Goal: Task Accomplishment & Management: Manage account settings

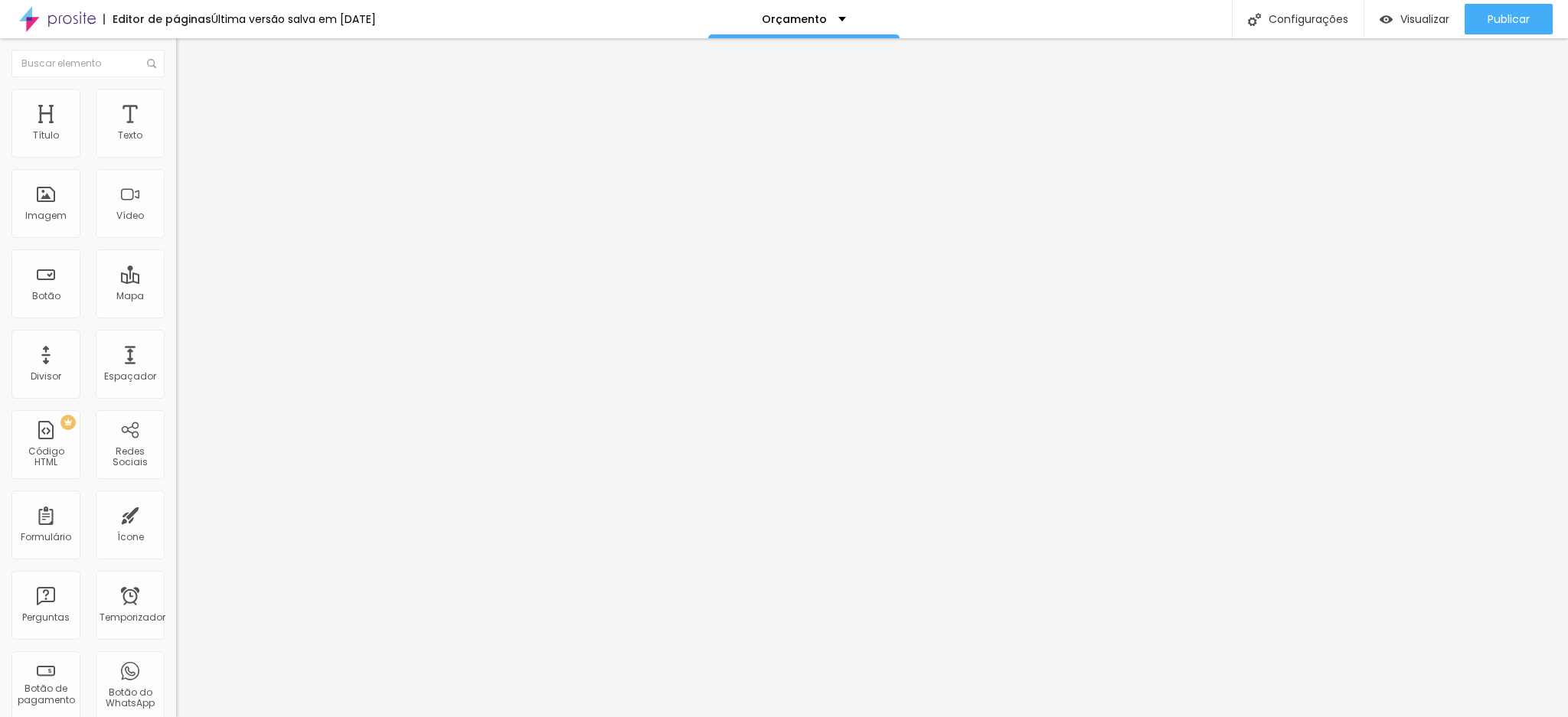
drag, startPoint x: 108, startPoint y: 315, endPoint x: 165, endPoint y: 314, distance: 57.0
click at [176, 314] on div "Texto Orçamento Via Whatsapp Alinhamento Tamanho Normal Pequeno Normal Grande L…" at bounding box center [265, 236] width 176 height 232
click at [176, 315] on input "http://wa.me/5511988848816" at bounding box center [268, 307] width 184 height 15
drag, startPoint x: 102, startPoint y: 315, endPoint x: 167, endPoint y: 323, distance: 65.5
click at [176, 323] on div "Texto Orçamento Via Whatsapp Alinhamento Tamanho Normal Pequeno Normal Grande L…" at bounding box center [265, 236] width 176 height 232
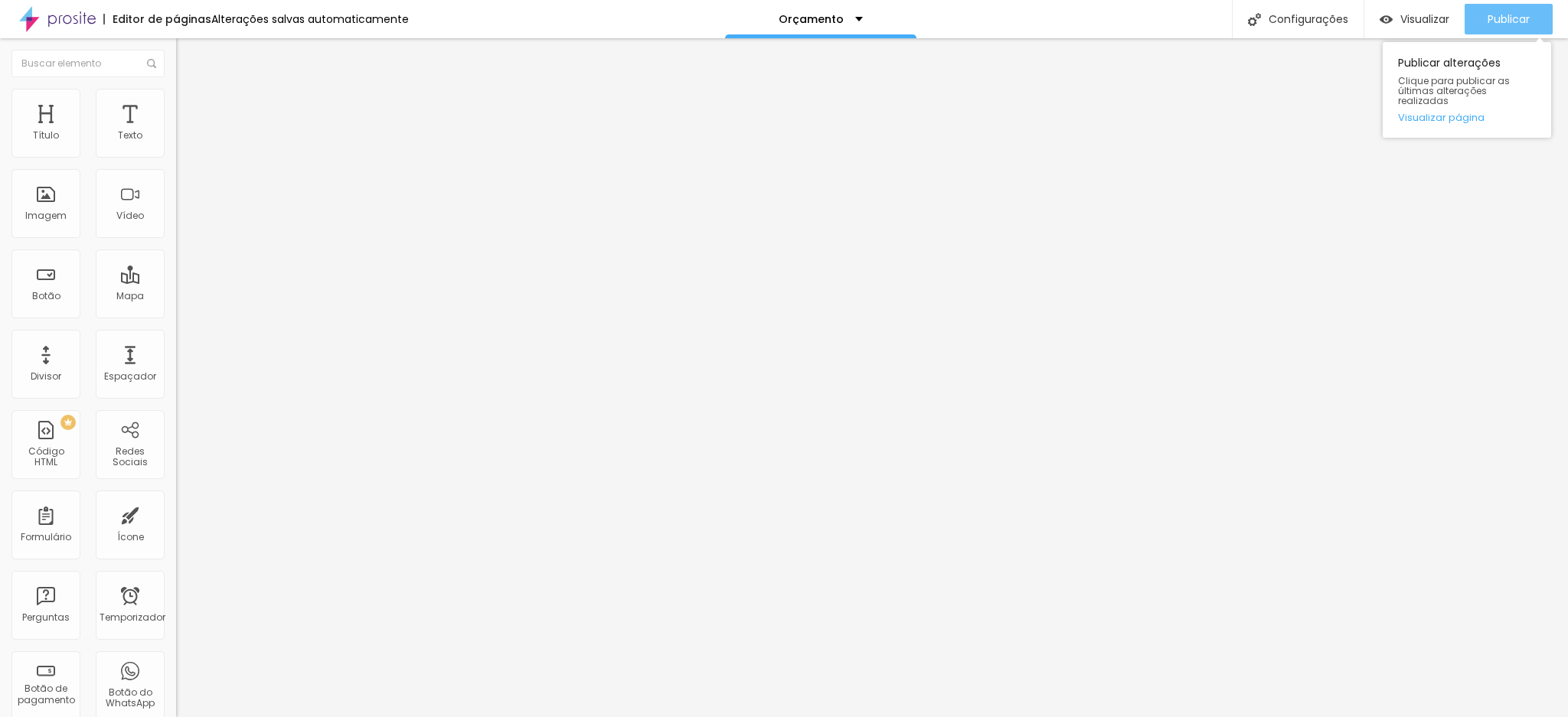
type input "http://wa.me/5511988848816"
click at [1488, 16] on font "Publicar" at bounding box center [1509, 19] width 42 height 15
click at [176, 315] on input "[URL][DOMAIN_NAME]" at bounding box center [268, 307] width 184 height 15
drag, startPoint x: 103, startPoint y: 314, endPoint x: 163, endPoint y: 314, distance: 60.0
click at [176, 314] on input "[URL][DOMAIN_NAME]" at bounding box center [268, 307] width 184 height 15
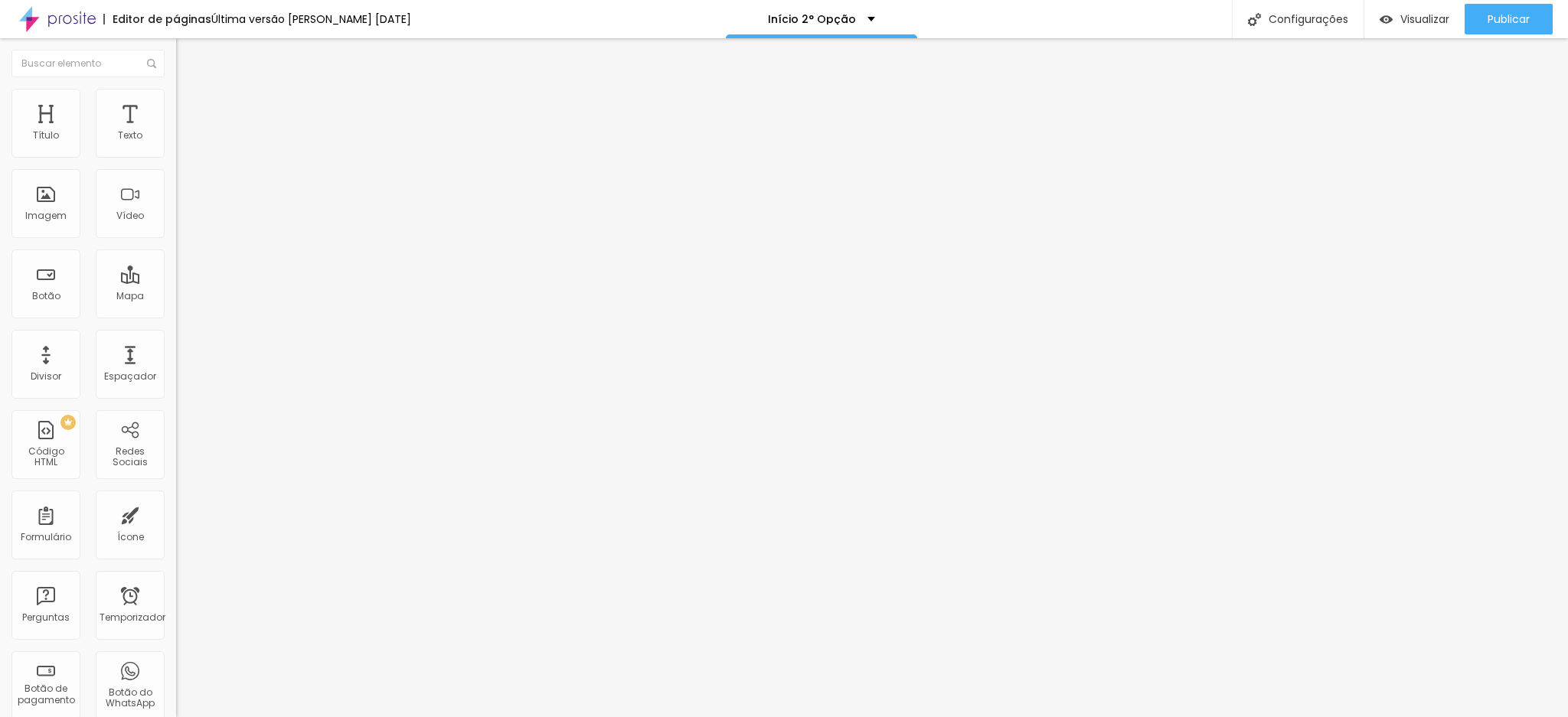
paste input "8848816"
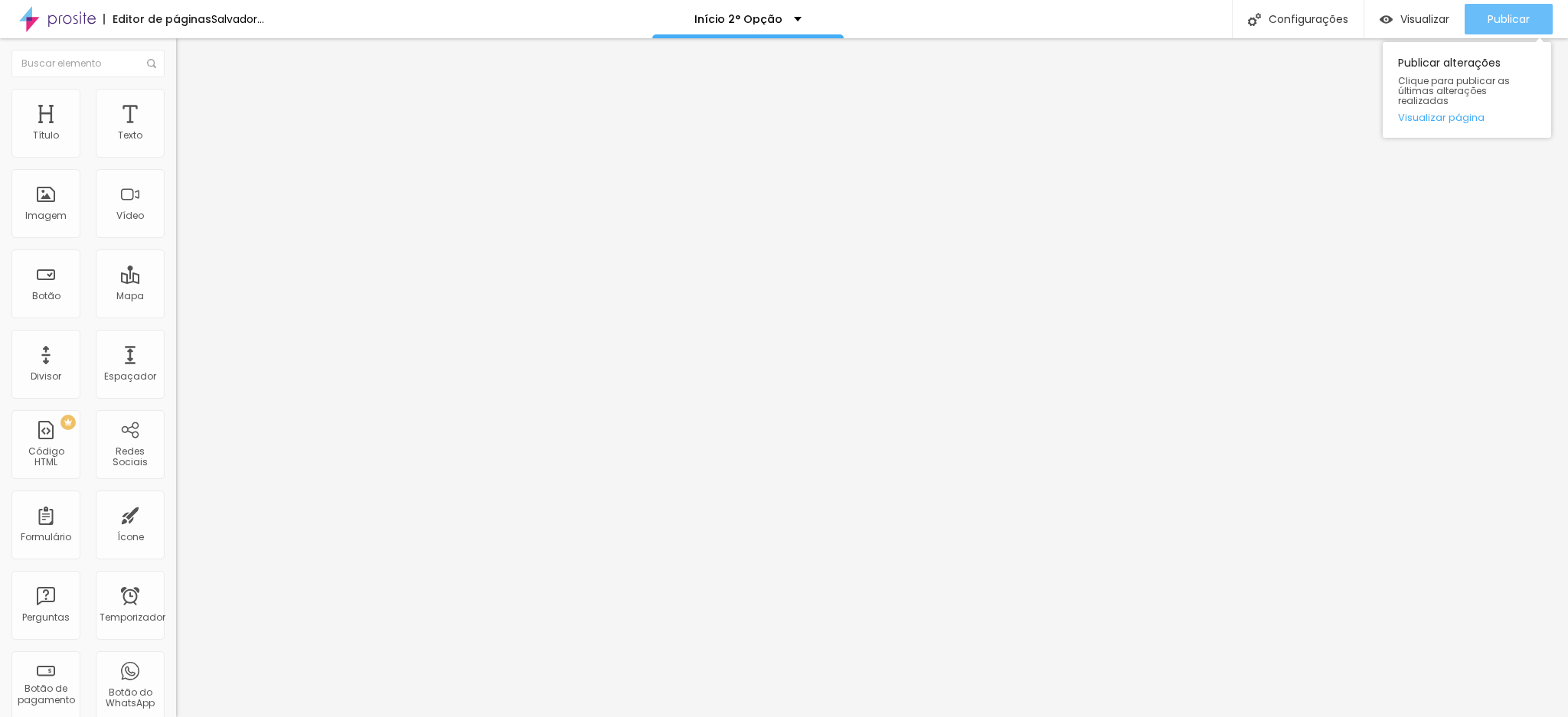
type input "[URL][DOMAIN_NAME]"
click at [1514, 25] on font "Publicar" at bounding box center [1509, 19] width 42 height 15
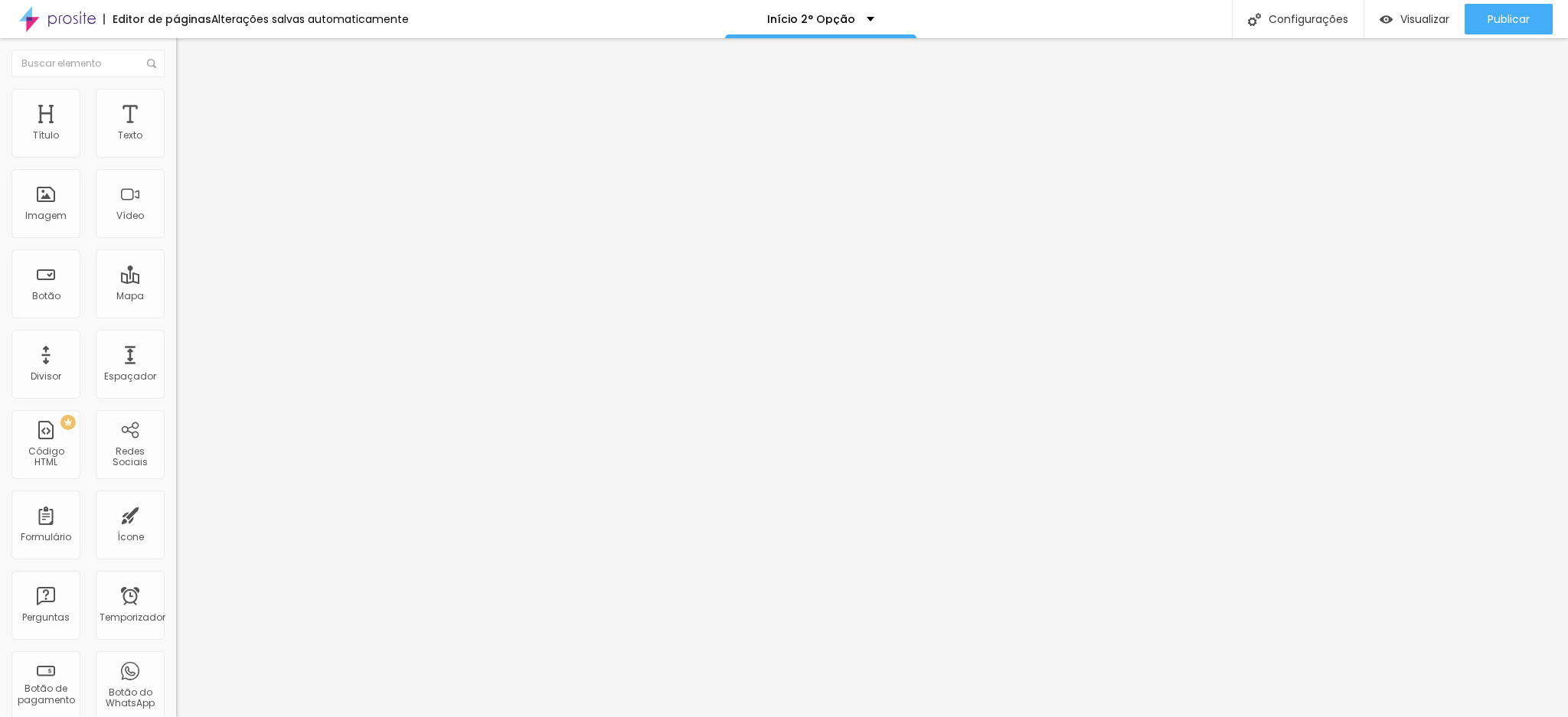
paste input "8848816"
type input "http://wa.me/5511988848816"
drag, startPoint x: 34, startPoint y: 170, endPoint x: 123, endPoint y: 171, distance: 89.0
click at [176, 144] on input "[PHONE_NUMBER]" at bounding box center [268, 136] width 184 height 15
paste input "8848816"
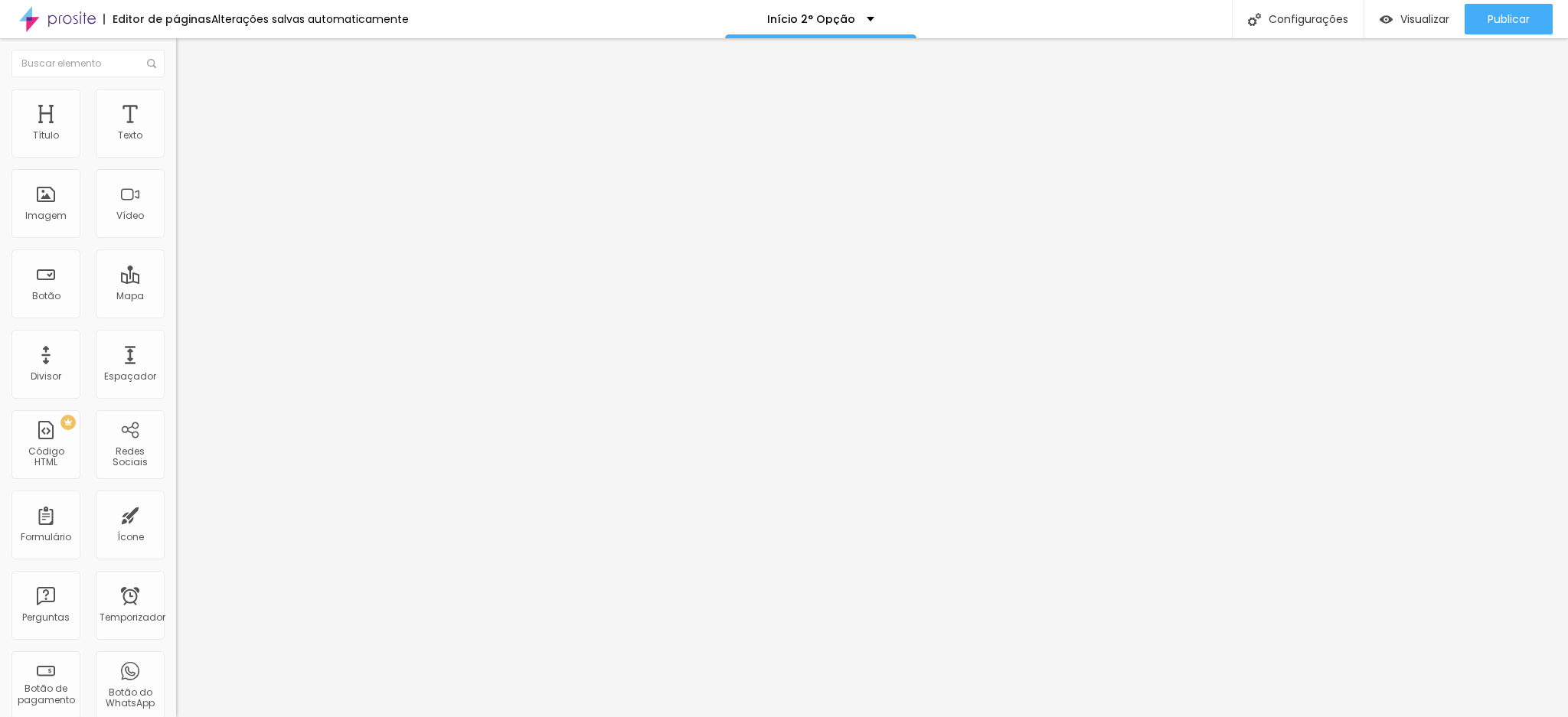
click at [176, 144] on input "[PHONE_NUMBER]" at bounding box center [268, 136] width 184 height 15
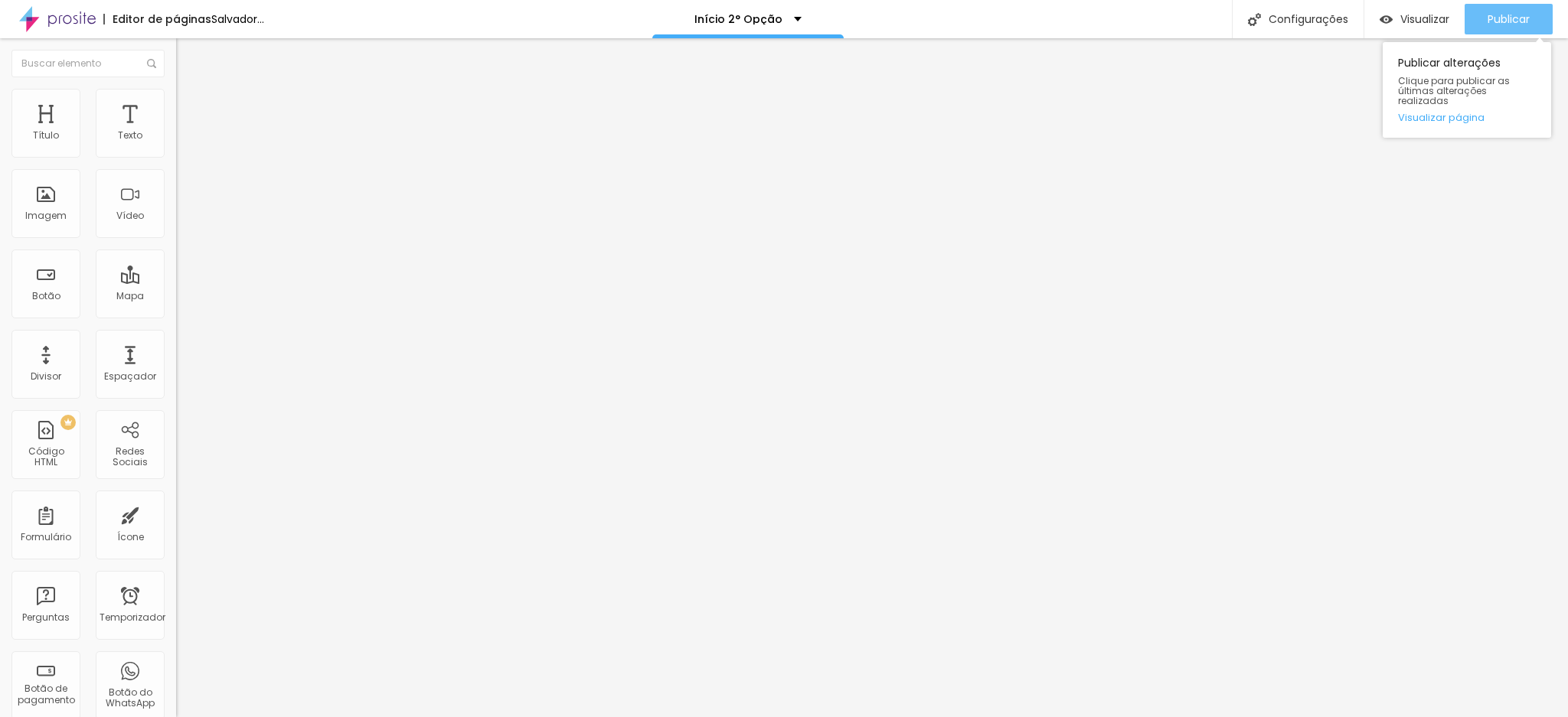
type input "[PHONE_NUMBER]"
click at [1490, 13] on font "Publicar" at bounding box center [1509, 19] width 42 height 15
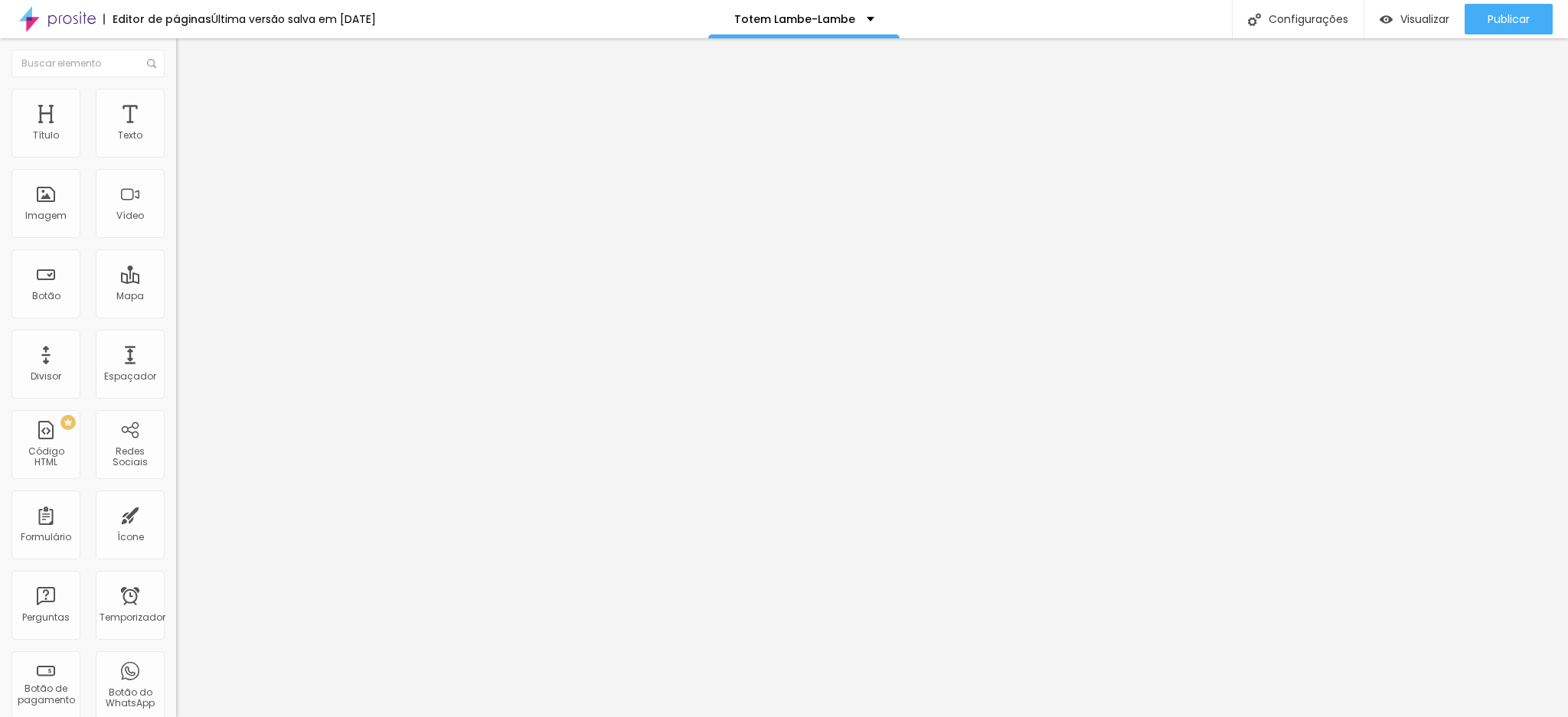
drag, startPoint x: 35, startPoint y: 207, endPoint x: 121, endPoint y: 208, distance: 86.0
click at [176, 473] on input "[PHONE_NUMBER]" at bounding box center [268, 480] width 184 height 15
paste input "8848816"
click at [176, 473] on input "(11)988848816" at bounding box center [268, 480] width 184 height 15
type input "[PHONE_NUMBER]"
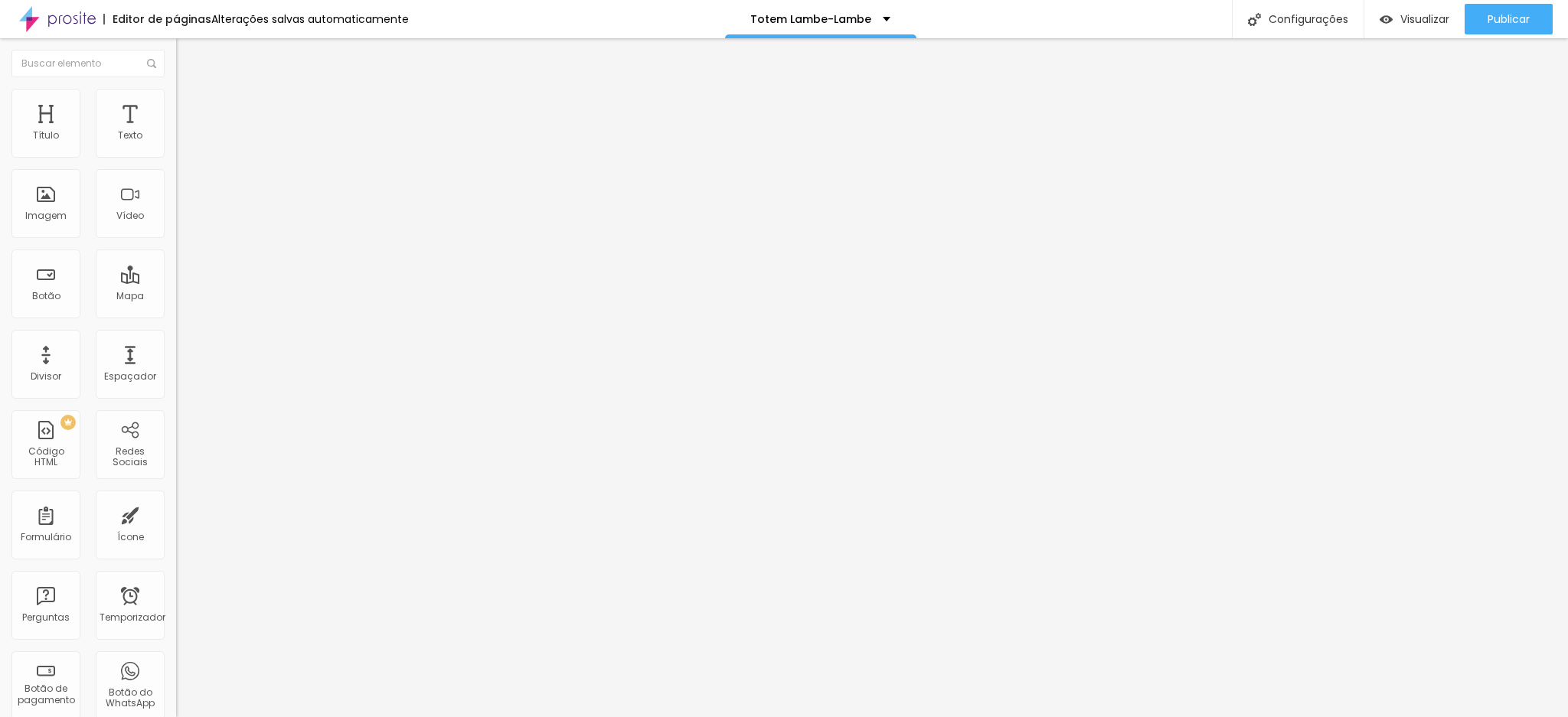
drag, startPoint x: 95, startPoint y: 160, endPoint x: 170, endPoint y: 163, distance: 75.1
click at [176, 163] on div "Número do WhatsApp * (11)98203-0470 + 55 Texto do botão (11)98884-8816 Mensagem…" at bounding box center [265, 374] width 176 height 510
paste input "884-8816"
type input "[PHONE_NUMBER]"
drag, startPoint x: 33, startPoint y: 208, endPoint x: 114, endPoint y: 207, distance: 81.0
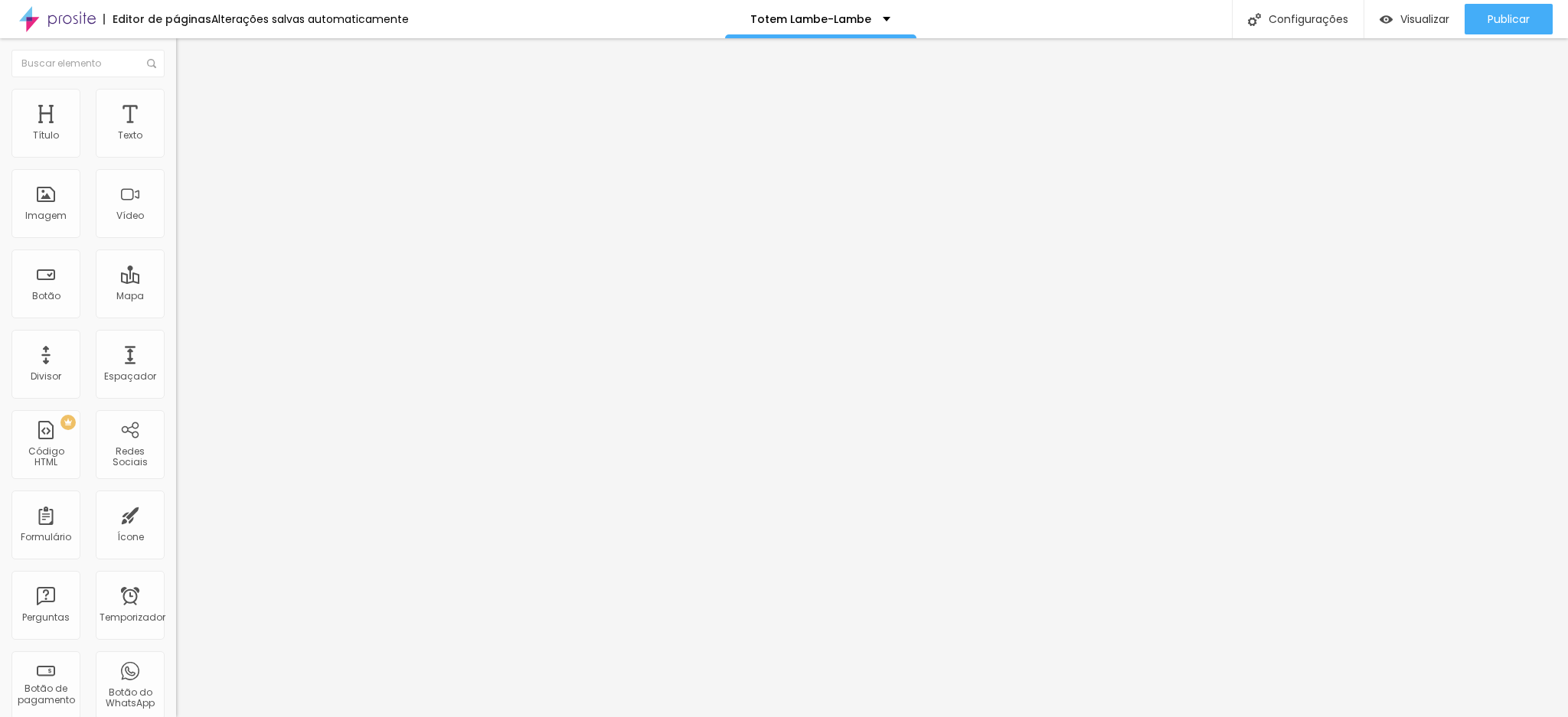
click at [176, 473] on input "[PHONE_NUMBER]" at bounding box center [268, 480] width 184 height 15
click at [1488, 15] on font "Publicar" at bounding box center [1509, 19] width 42 height 15
drag, startPoint x: 77, startPoint y: 157, endPoint x: 158, endPoint y: 157, distance: 81.0
click at [176, 144] on input "[PHONE_NUMBER]" at bounding box center [268, 136] width 184 height 15
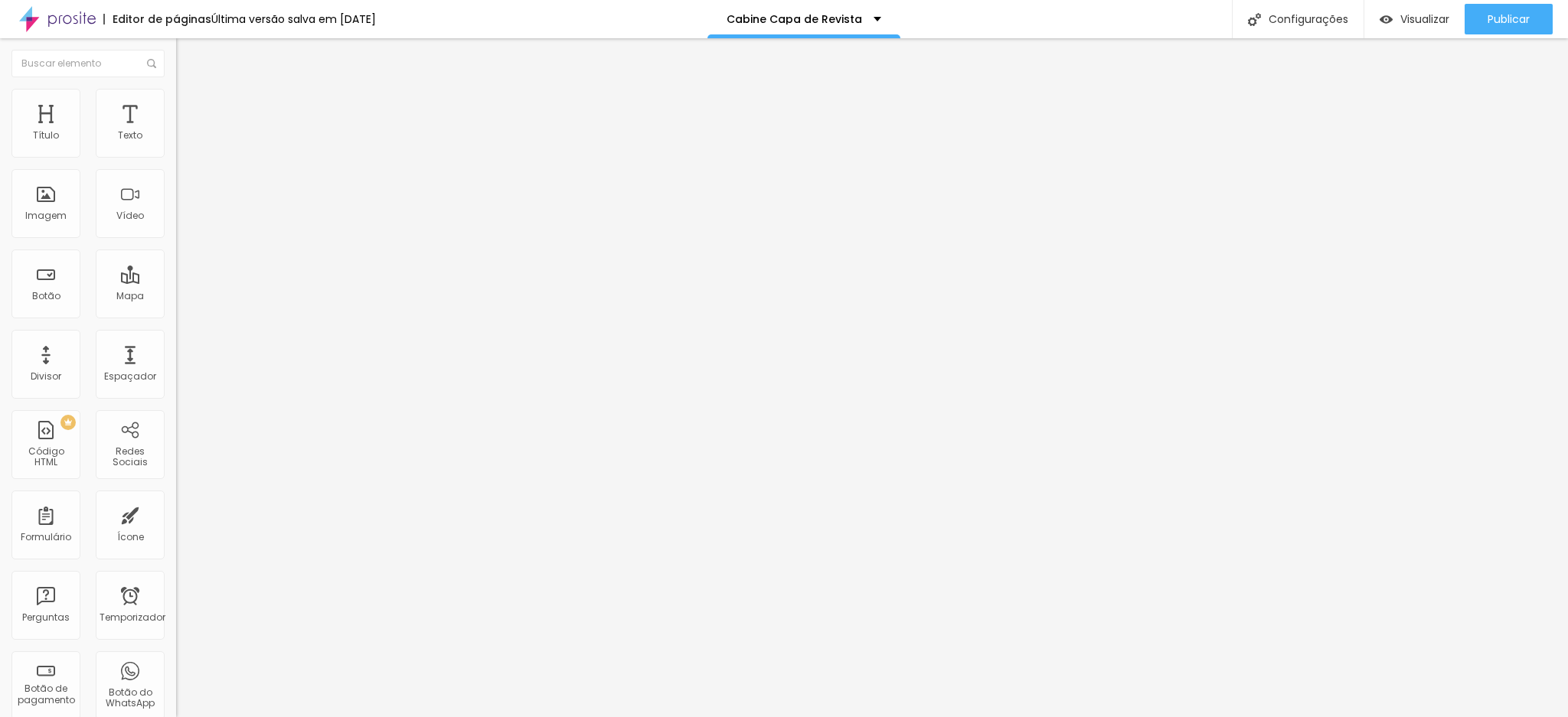
paste input "884-8816"
type input "[PHONE_NUMBER]"
drag, startPoint x: 34, startPoint y: 207, endPoint x: 145, endPoint y: 207, distance: 111.0
click at [176, 473] on input "(11) 98203-0470" at bounding box center [268, 480] width 184 height 15
paste input "98884-8816"
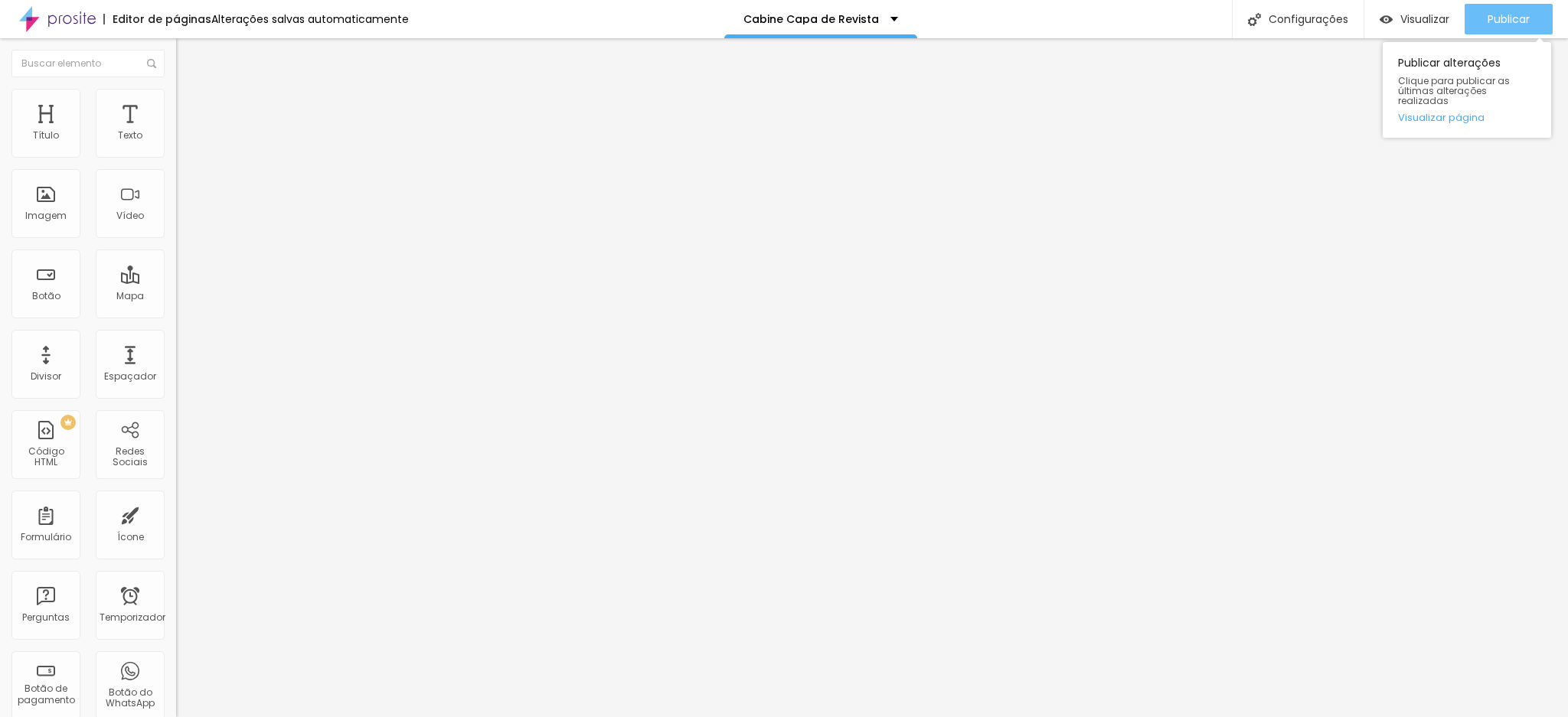
type input "[PHONE_NUMBER]"
click at [1468, 18] on button "Publicar" at bounding box center [1509, 19] width 88 height 31
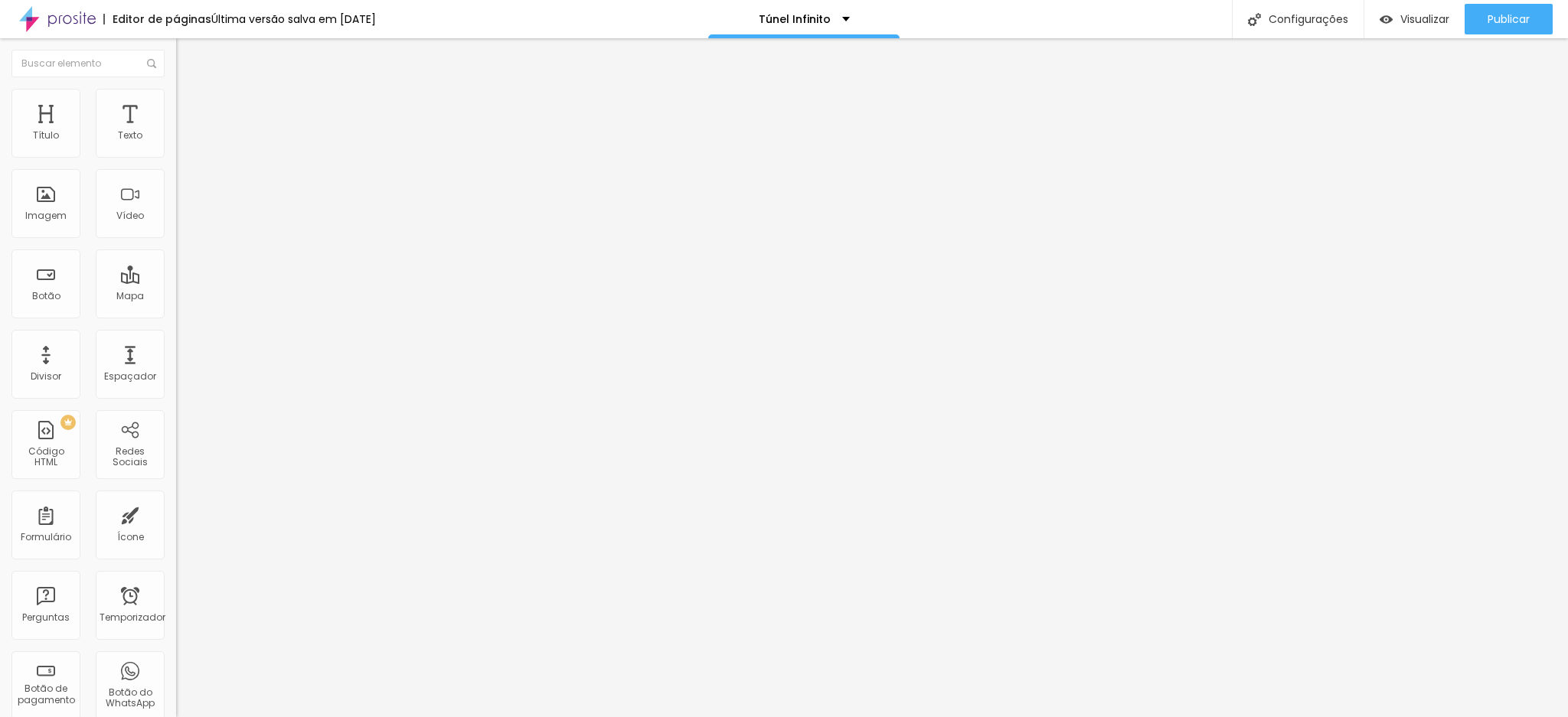
paste input "884-8816"
type input "[PHONE_NUMBER]"
drag, startPoint x: 34, startPoint y: 203, endPoint x: 152, endPoint y: 197, distance: 118.2
click at [176, 473] on input "[PHONE_NUMBER]" at bounding box center [268, 480] width 184 height 15
paste input "884-8816"
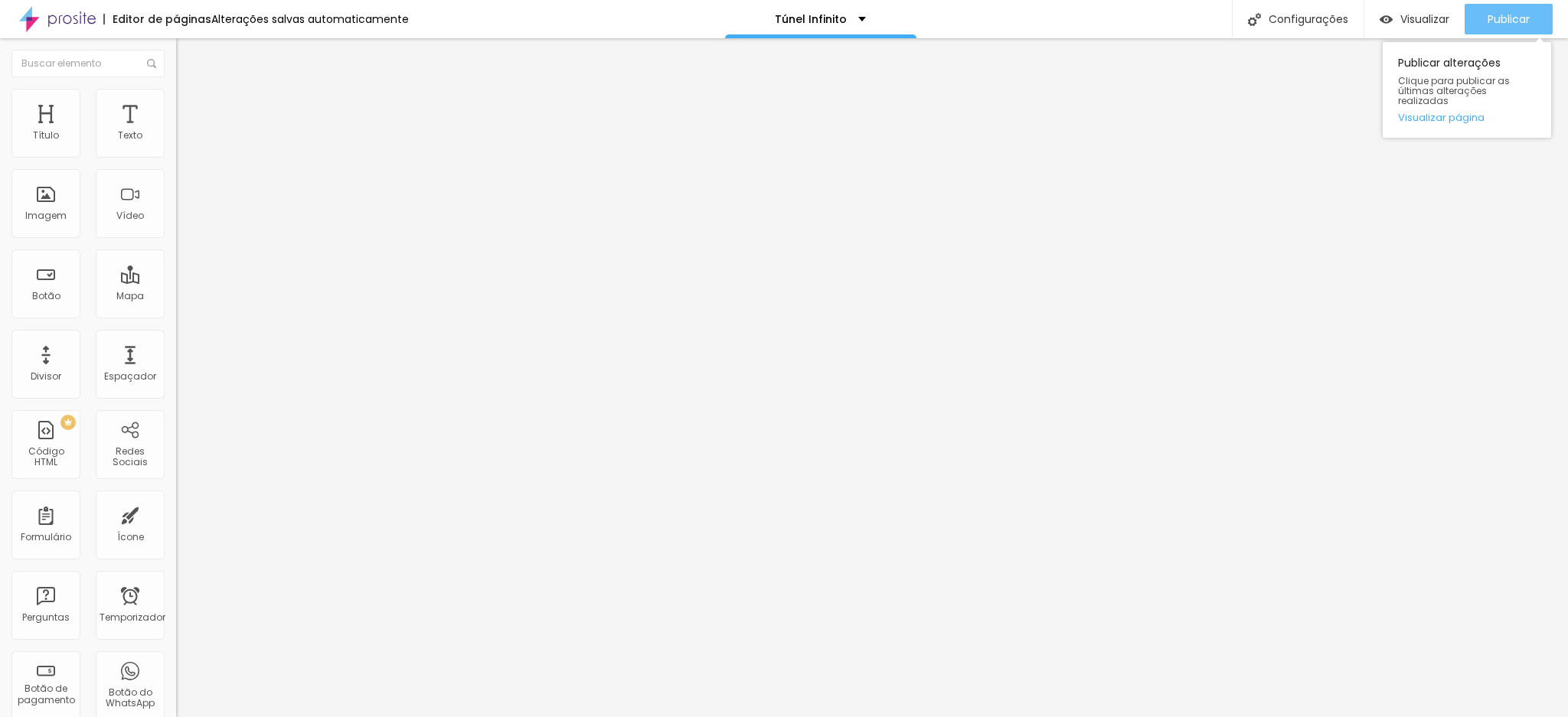
type input "[PHONE_NUMBER]"
click at [1495, 18] on font "Publicar" at bounding box center [1509, 19] width 42 height 15
paste input "884-8816"
type input "[PHONE_NUMBER]"
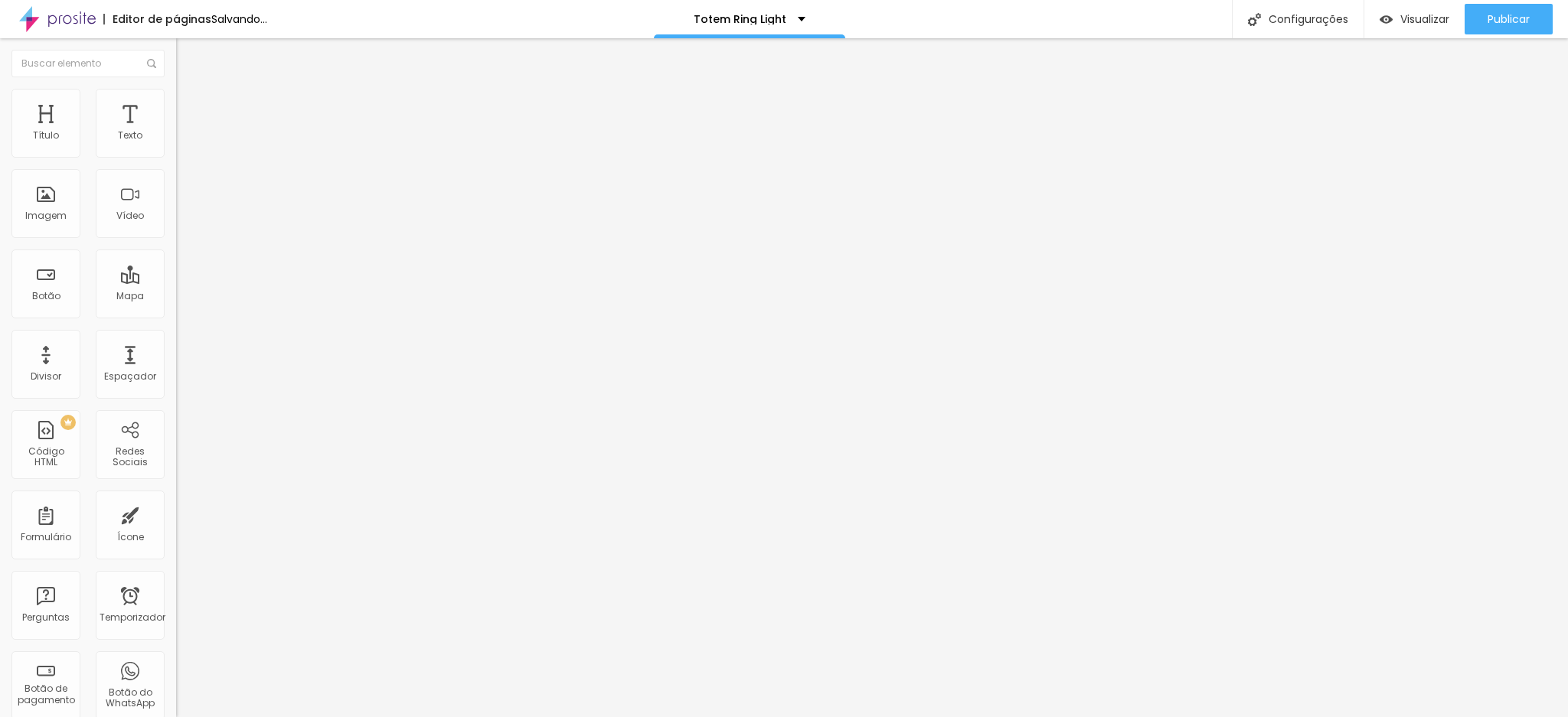
drag, startPoint x: 33, startPoint y: 203, endPoint x: 110, endPoint y: 205, distance: 77.0
click at [176, 473] on input "[PHONE_NUMBER]" at bounding box center [268, 480] width 184 height 15
paste input "884-8816"
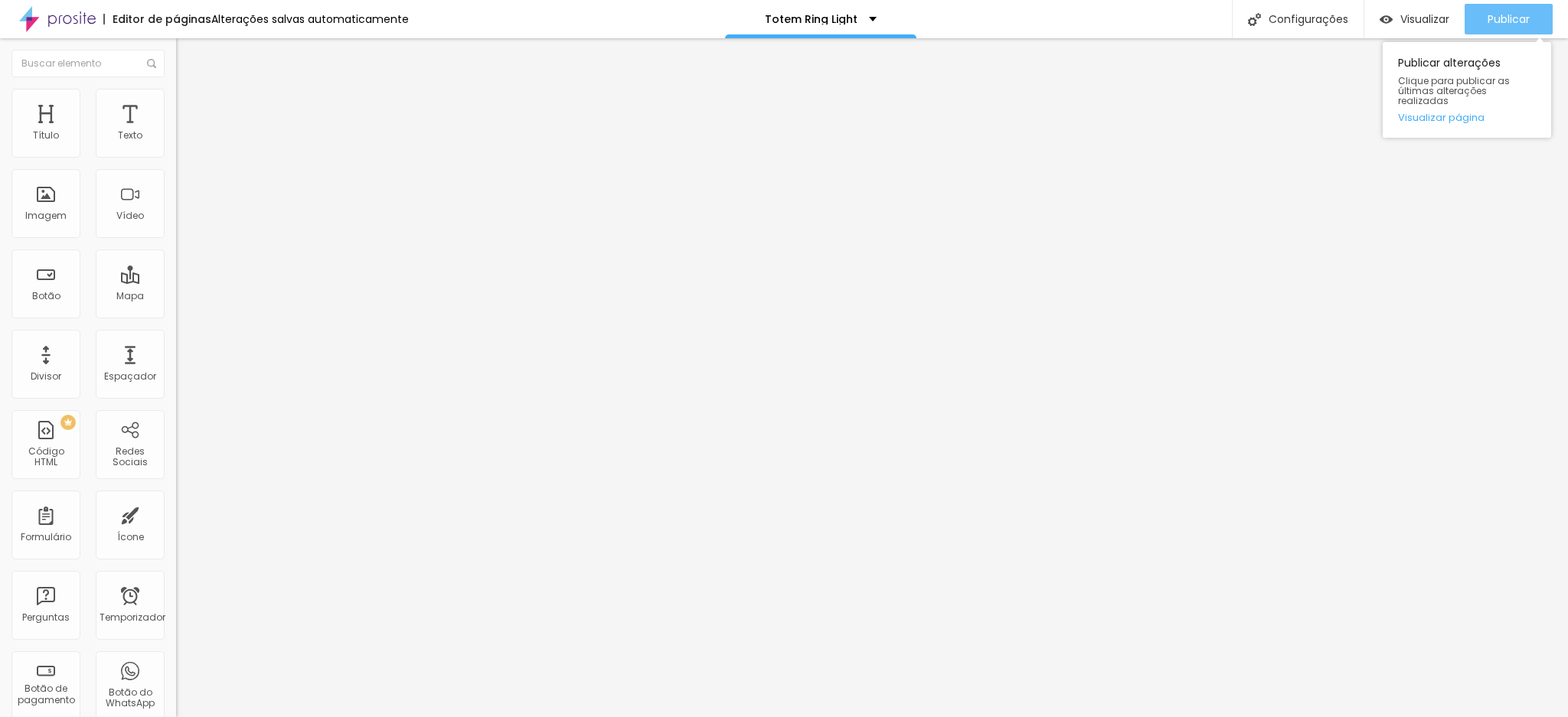
type input "[PHONE_NUMBER]"
click at [1491, 20] on font "Publicar" at bounding box center [1509, 19] width 42 height 15
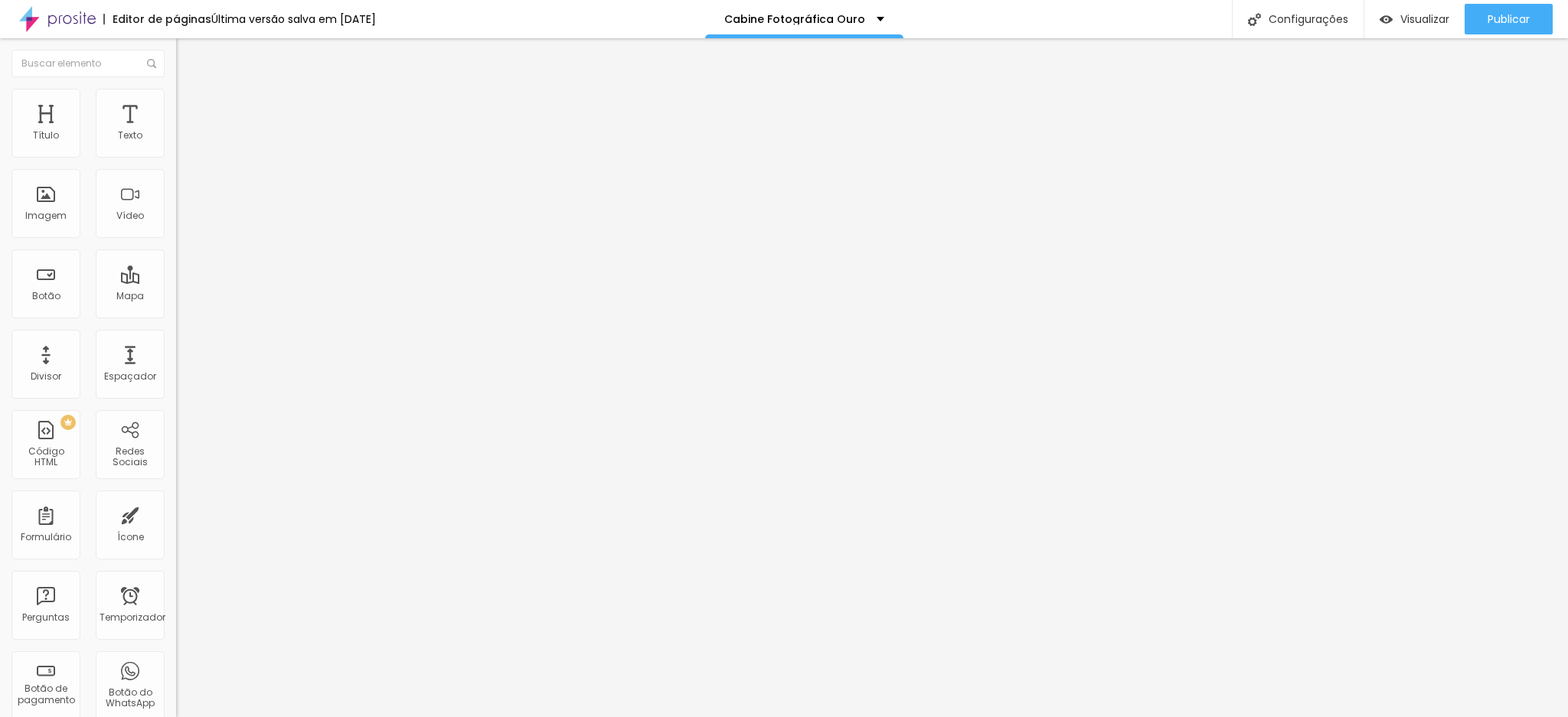
drag, startPoint x: 93, startPoint y: 161, endPoint x: 158, endPoint y: 153, distance: 65.5
click at [176, 144] on input "[PHONE_NUMBER]" at bounding box center [268, 136] width 184 height 15
paste input "884-8816"
type input "[PHONE_NUMBER]"
drag, startPoint x: 34, startPoint y: 205, endPoint x: 121, endPoint y: 205, distance: 87.0
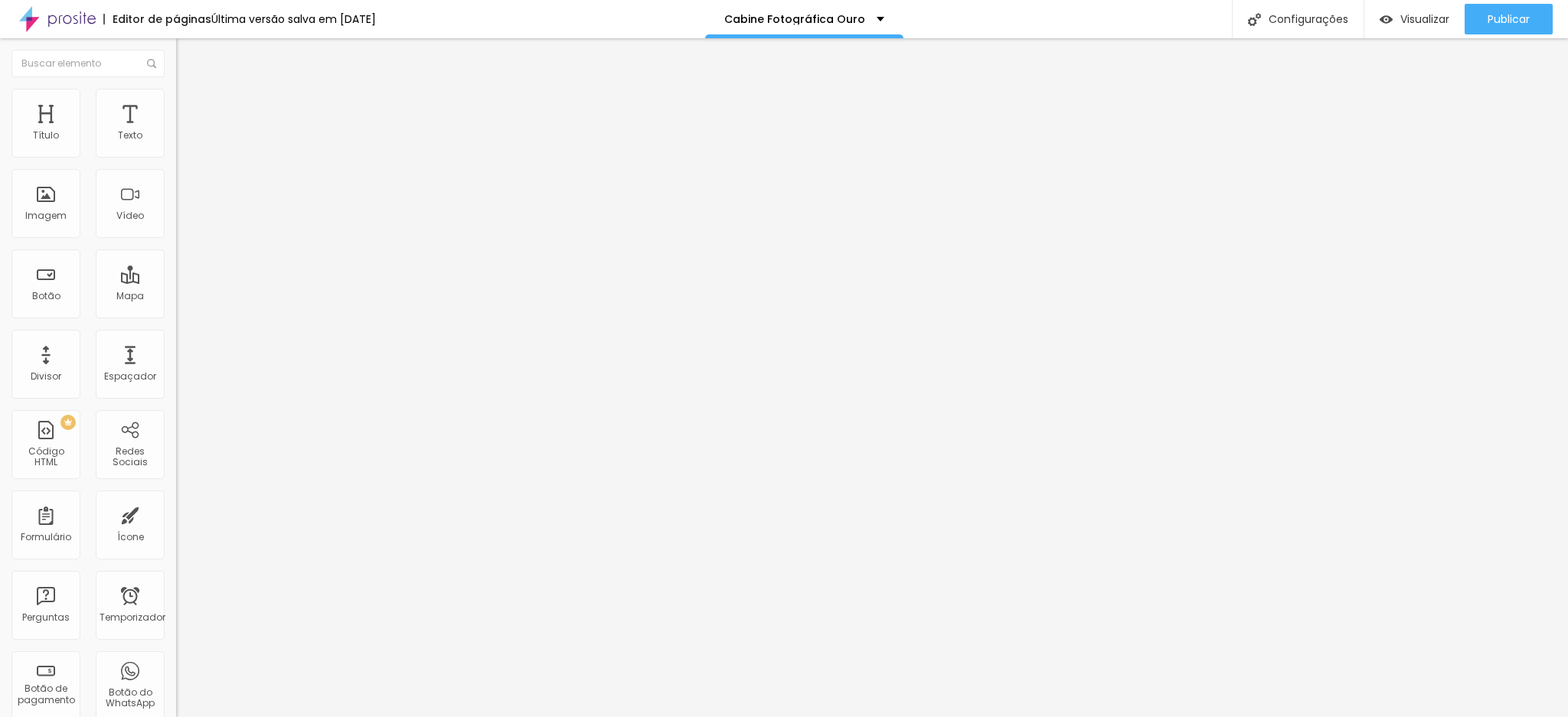
click at [176, 473] on input "[PHONE_NUMBER]" at bounding box center [268, 480] width 184 height 15
paste input "884-8816"
type input "[PHONE_NUMBER]"
click at [1471, 17] on button "Publicar" at bounding box center [1509, 19] width 88 height 31
drag, startPoint x: 92, startPoint y: 160, endPoint x: 174, endPoint y: 168, distance: 82.4
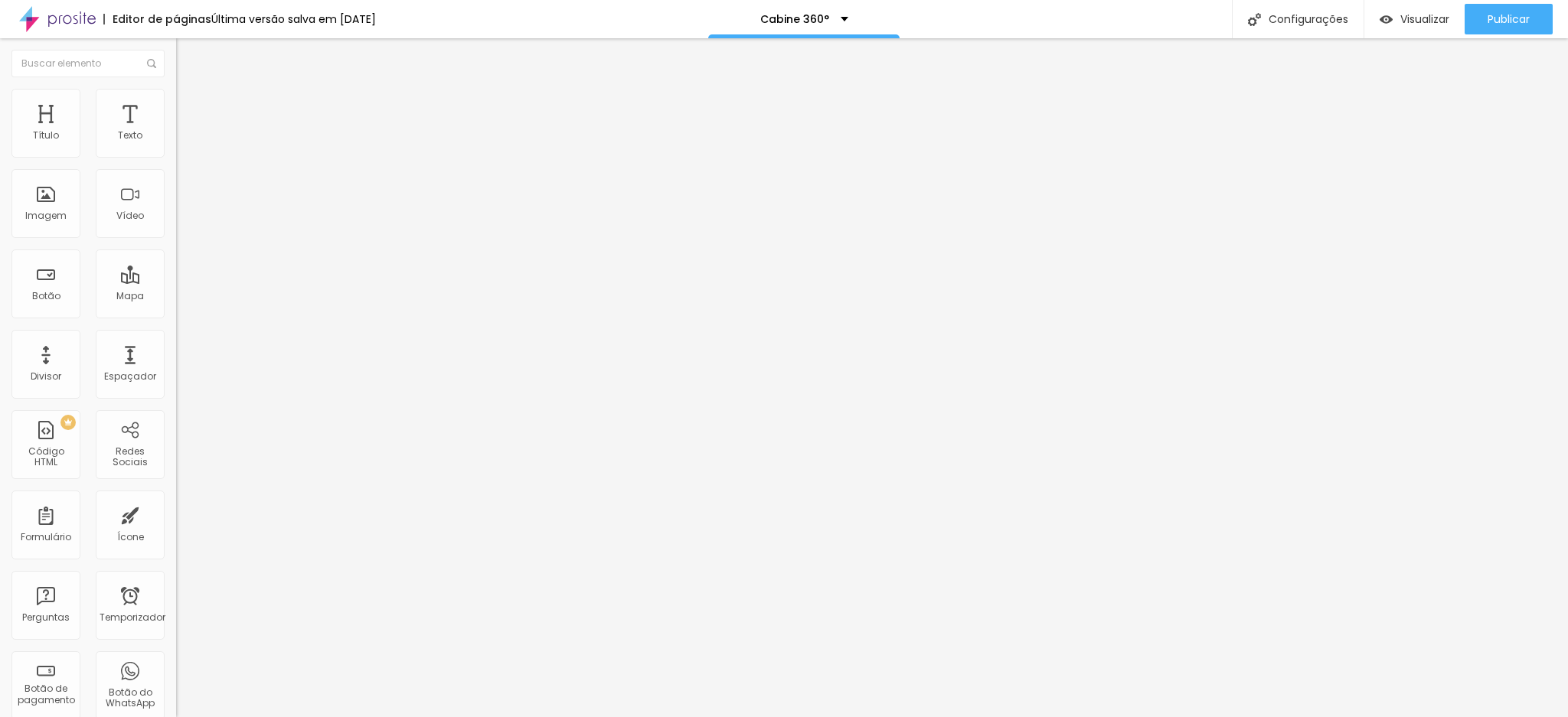
click at [176, 168] on div "Número do WhatsApp * (11)98203-0470 + 55 Texto do botão (11)98203-0470 Mensagem…" at bounding box center [265, 374] width 176 height 510
paste input "884-8816"
type input "[PHONE_NUMBER]"
drag, startPoint x: 37, startPoint y: 210, endPoint x: 122, endPoint y: 210, distance: 85.0
click at [176, 473] on input "[PHONE_NUMBER]" at bounding box center [268, 480] width 184 height 15
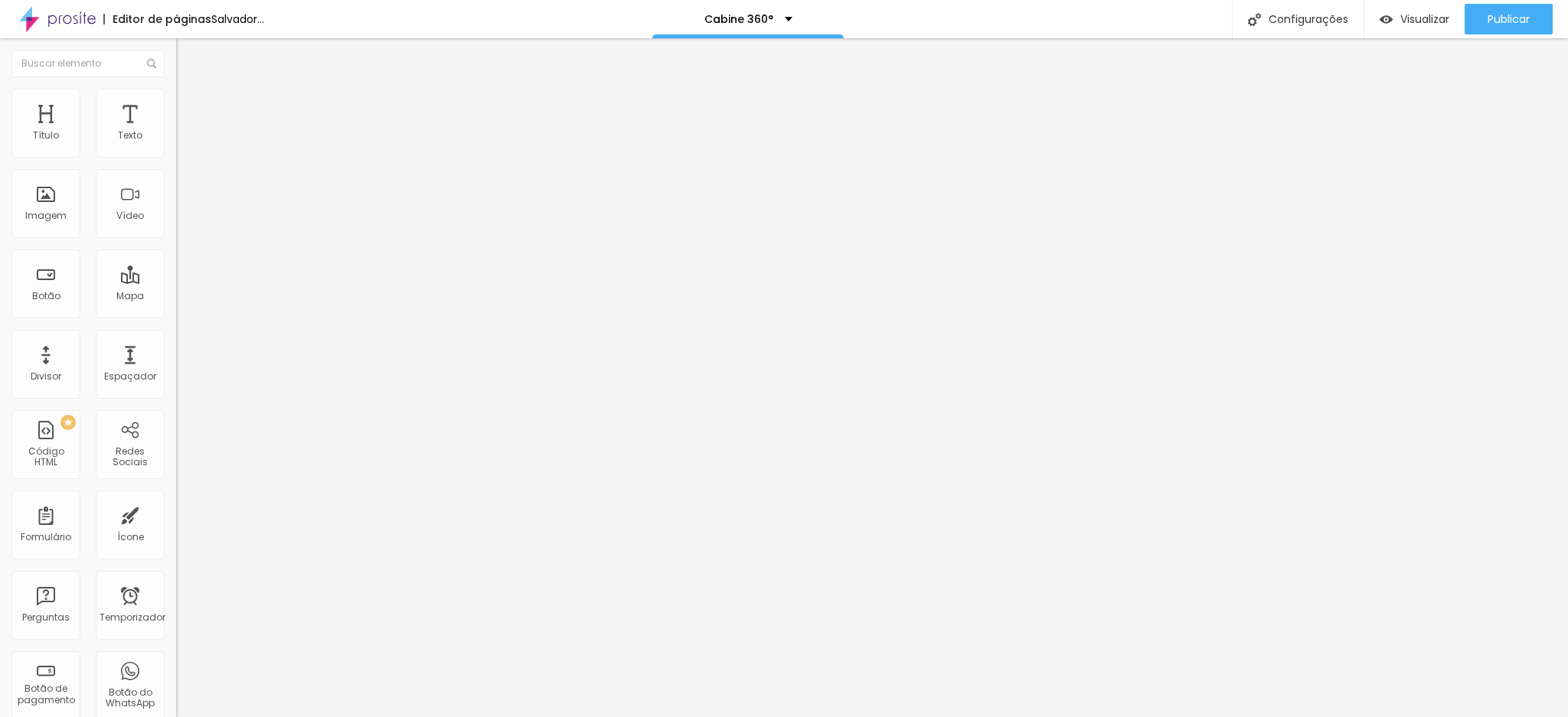
paste input "884-8816"
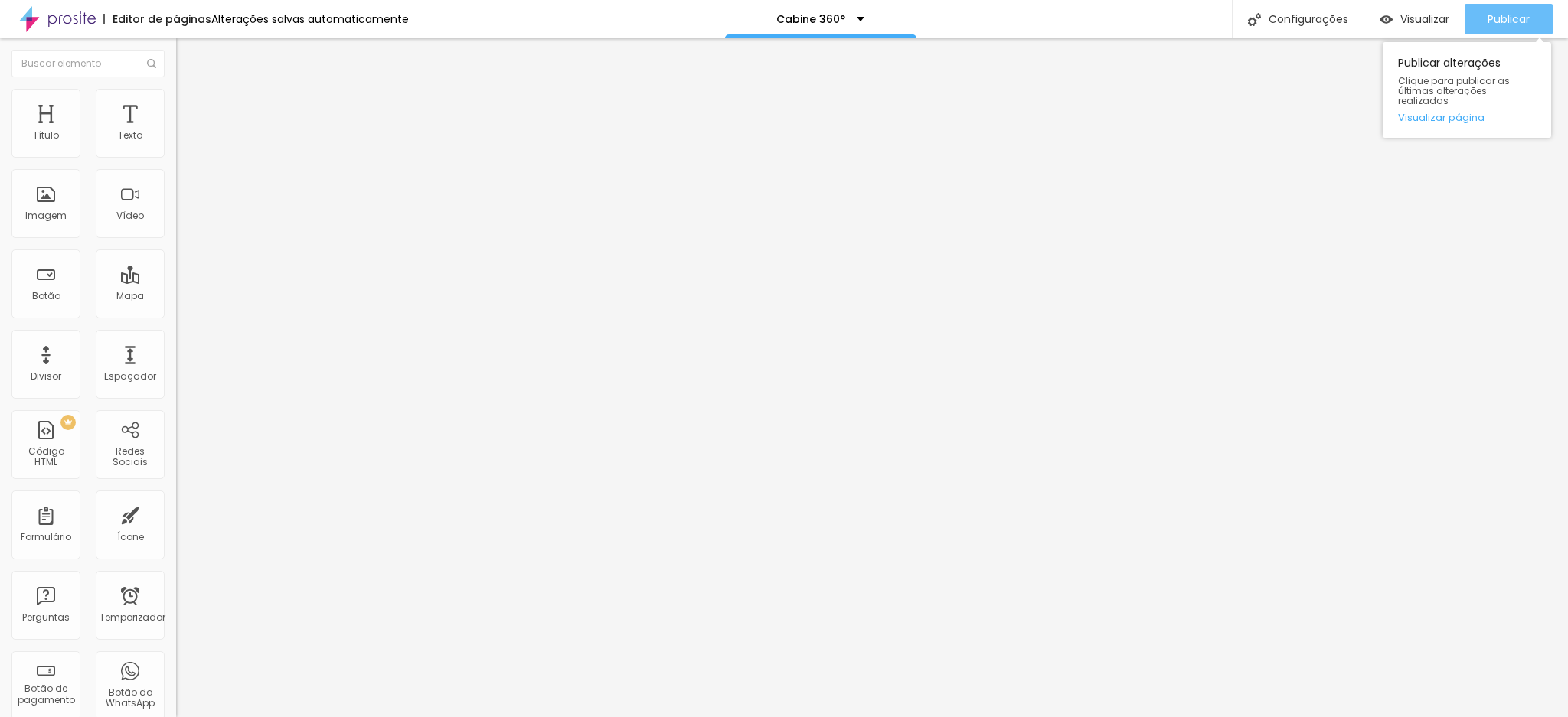
type input "[PHONE_NUMBER]"
click at [1478, 22] on button "Publicar" at bounding box center [1509, 19] width 88 height 31
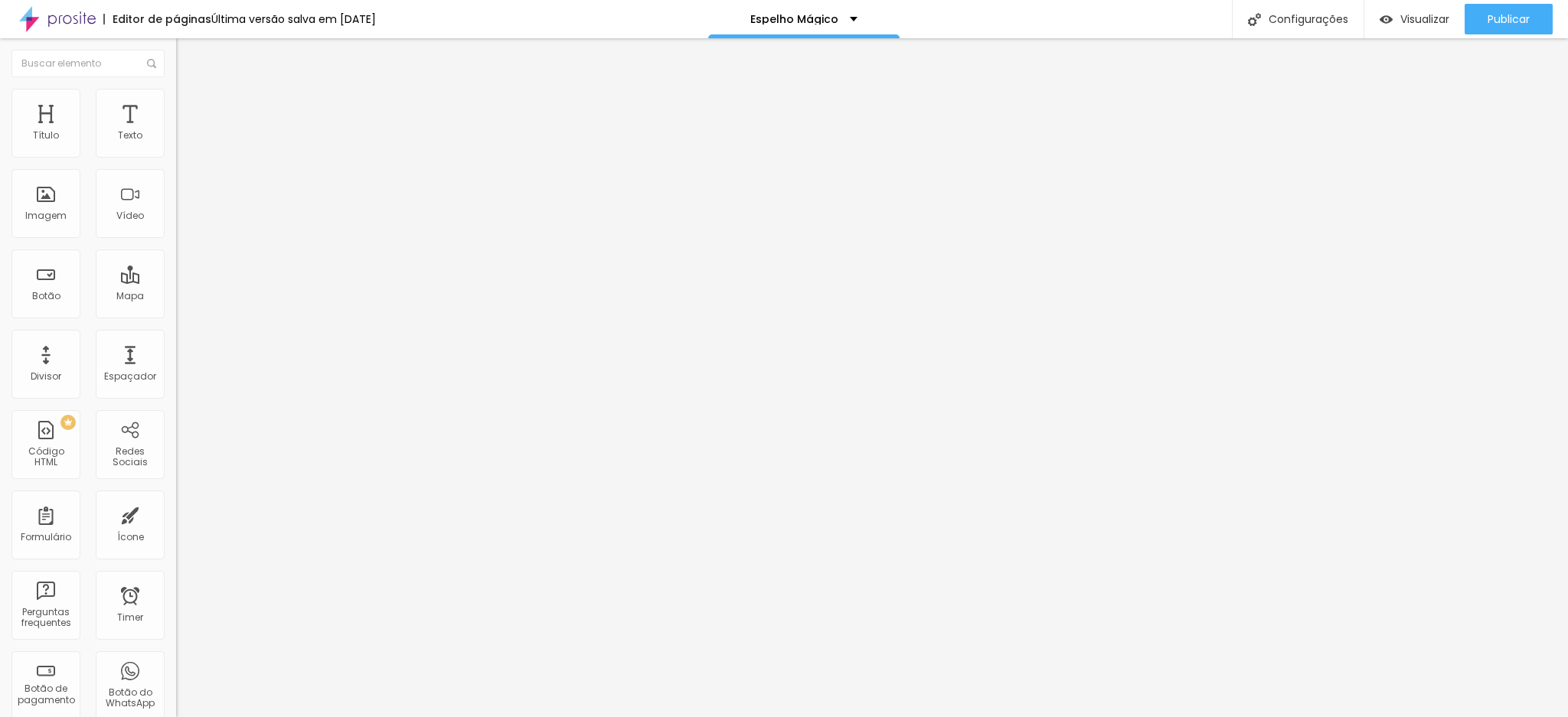
paste input "884-8816"
type input "[PHONE_NUMBER]"
drag, startPoint x: 33, startPoint y: 218, endPoint x: 143, endPoint y: 225, distance: 110.2
click at [176, 485] on input "[PHONE_NUMBER]" at bounding box center [268, 492] width 184 height 15
paste input "884-8816"
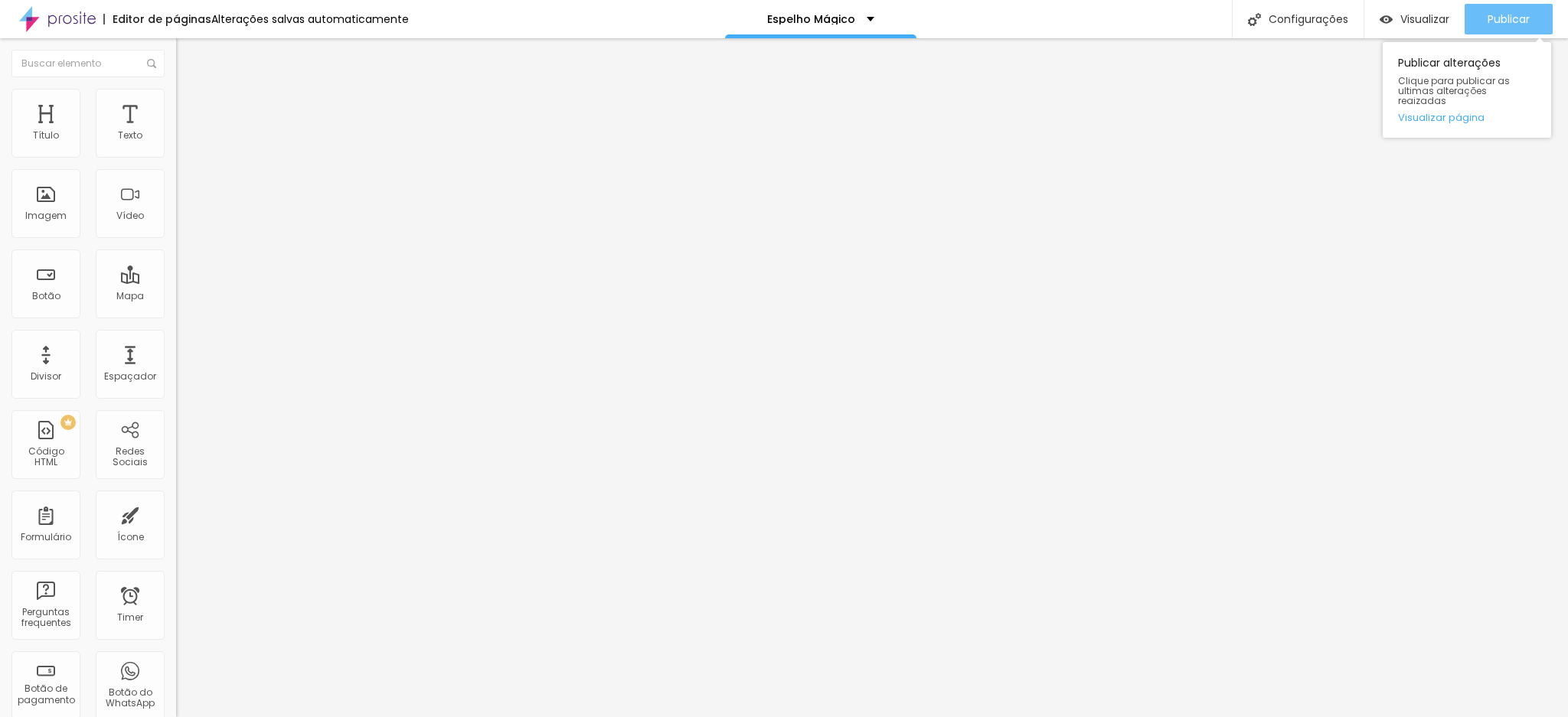
type input "[PHONE_NUMBER]"
click at [1491, 23] on span "Publicar" at bounding box center [1509, 19] width 42 height 13
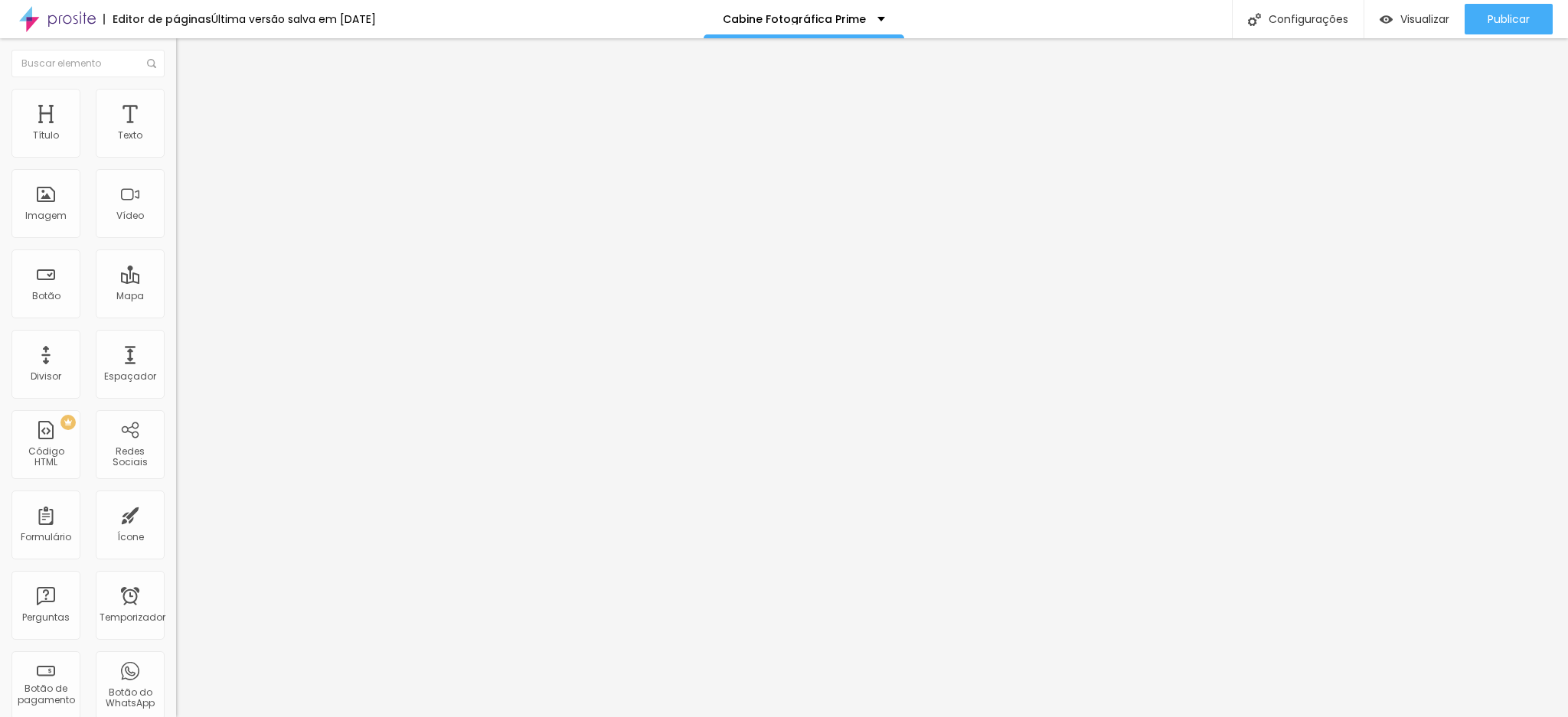
drag, startPoint x: 94, startPoint y: 157, endPoint x: 176, endPoint y: 157, distance: 82.0
click at [176, 157] on div "Número do WhatsApp * [PHONE_NUMBER] + 55 Texto do botão [PHONE_NUMBER] Mensagem…" at bounding box center [265, 374] width 176 height 510
paste input "884-8816"
type input "[PHONE_NUMBER]"
drag, startPoint x: 34, startPoint y: 207, endPoint x: 149, endPoint y: 210, distance: 115.0
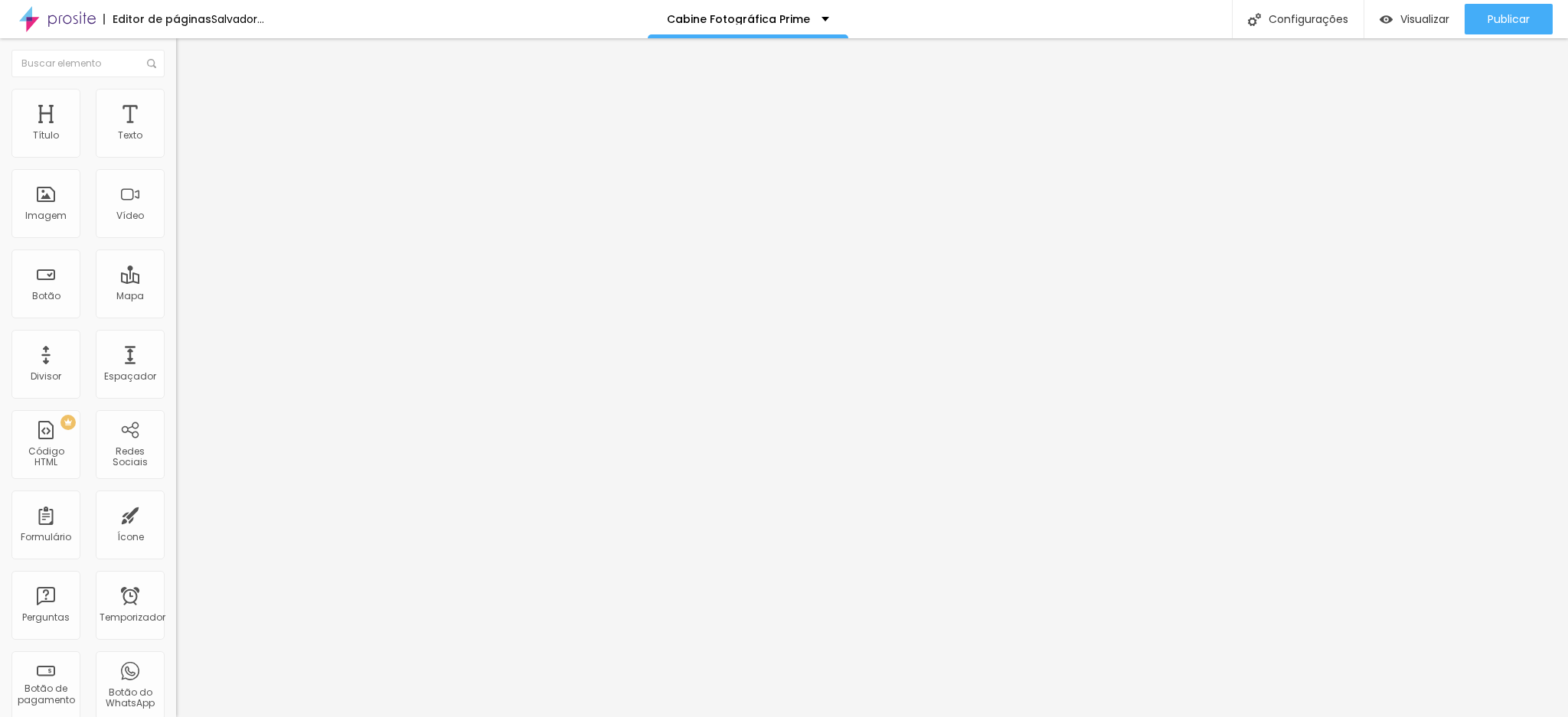
click at [176, 473] on input "[PHONE_NUMBER]" at bounding box center [268, 480] width 184 height 15
paste input "884-8816"
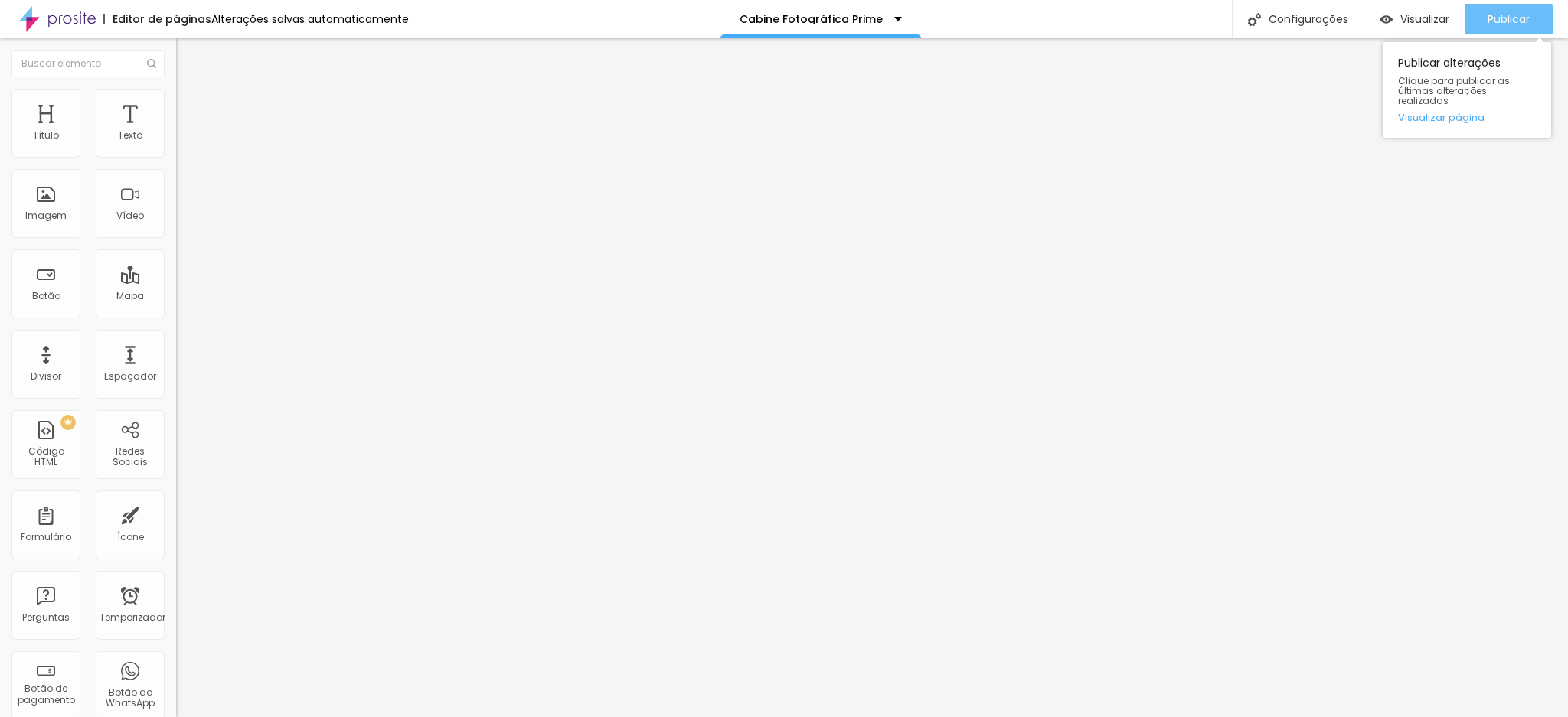
type input "[PHONE_NUMBER]"
click at [1505, 18] on font "Publicar" at bounding box center [1509, 19] width 42 height 15
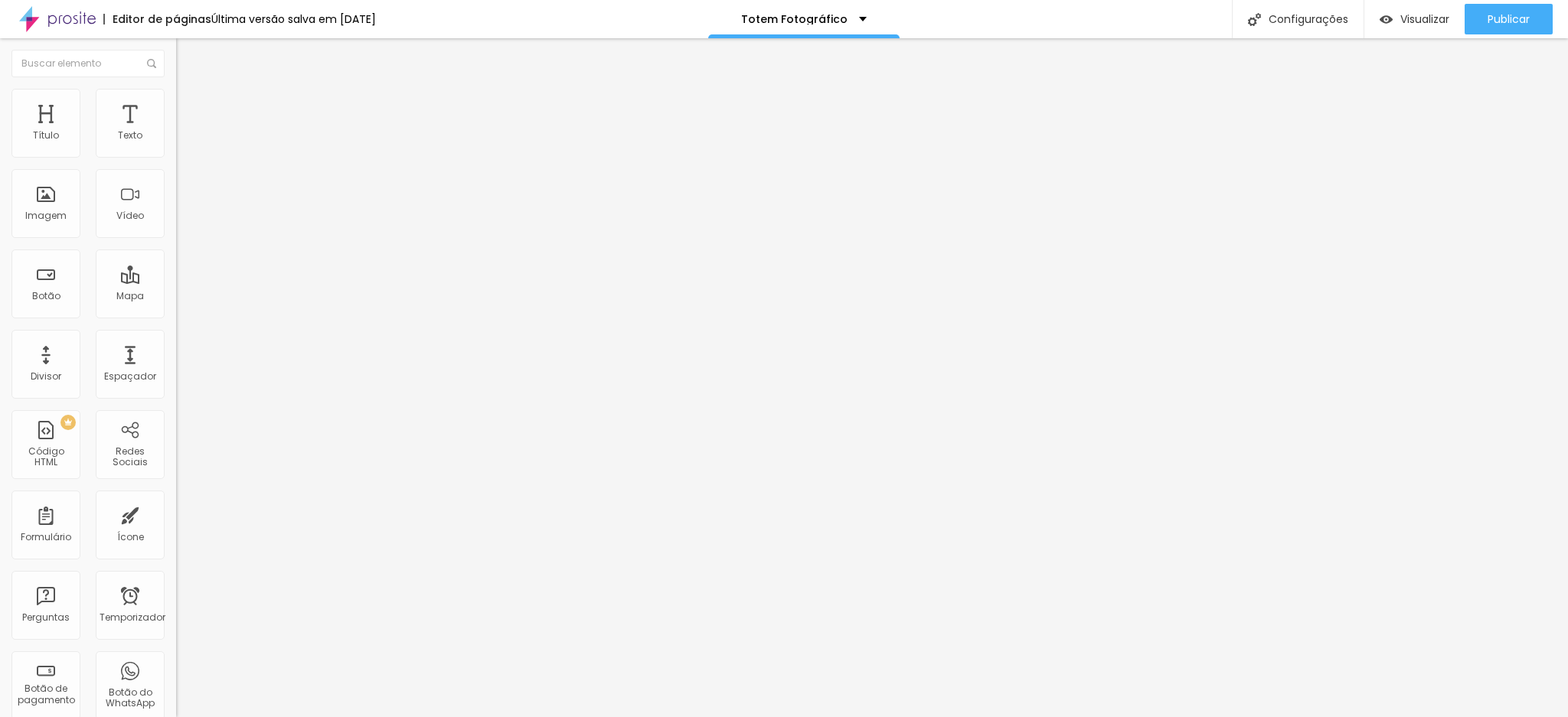
drag, startPoint x: 95, startPoint y: 158, endPoint x: 166, endPoint y: 157, distance: 71.0
click at [176, 157] on div "Número do WhatsApp * [PHONE_NUMBER] + 55 Texto do botão [PHONE_NUMBER] Mensagem…" at bounding box center [265, 374] width 176 height 510
paste input "884-8816"
type input "[PHONE_NUMBER]"
click at [176, 473] on input "[PHONE_NUMBER]" at bounding box center [268, 480] width 184 height 15
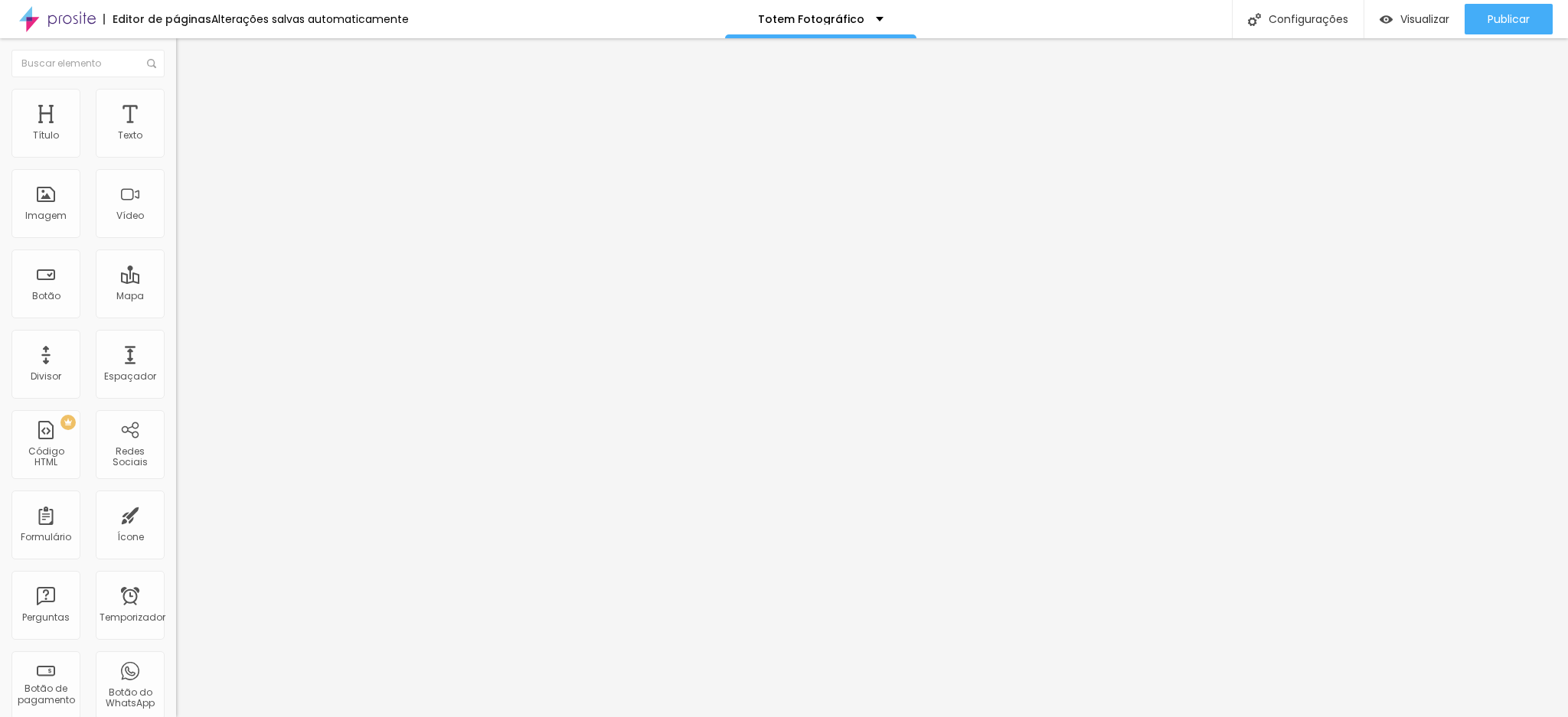
drag, startPoint x: 38, startPoint y: 207, endPoint x: 155, endPoint y: 207, distance: 117.0
click at [176, 473] on input "[PHONE_NUMBER]" at bounding box center [268, 480] width 184 height 15
paste input "884-8816"
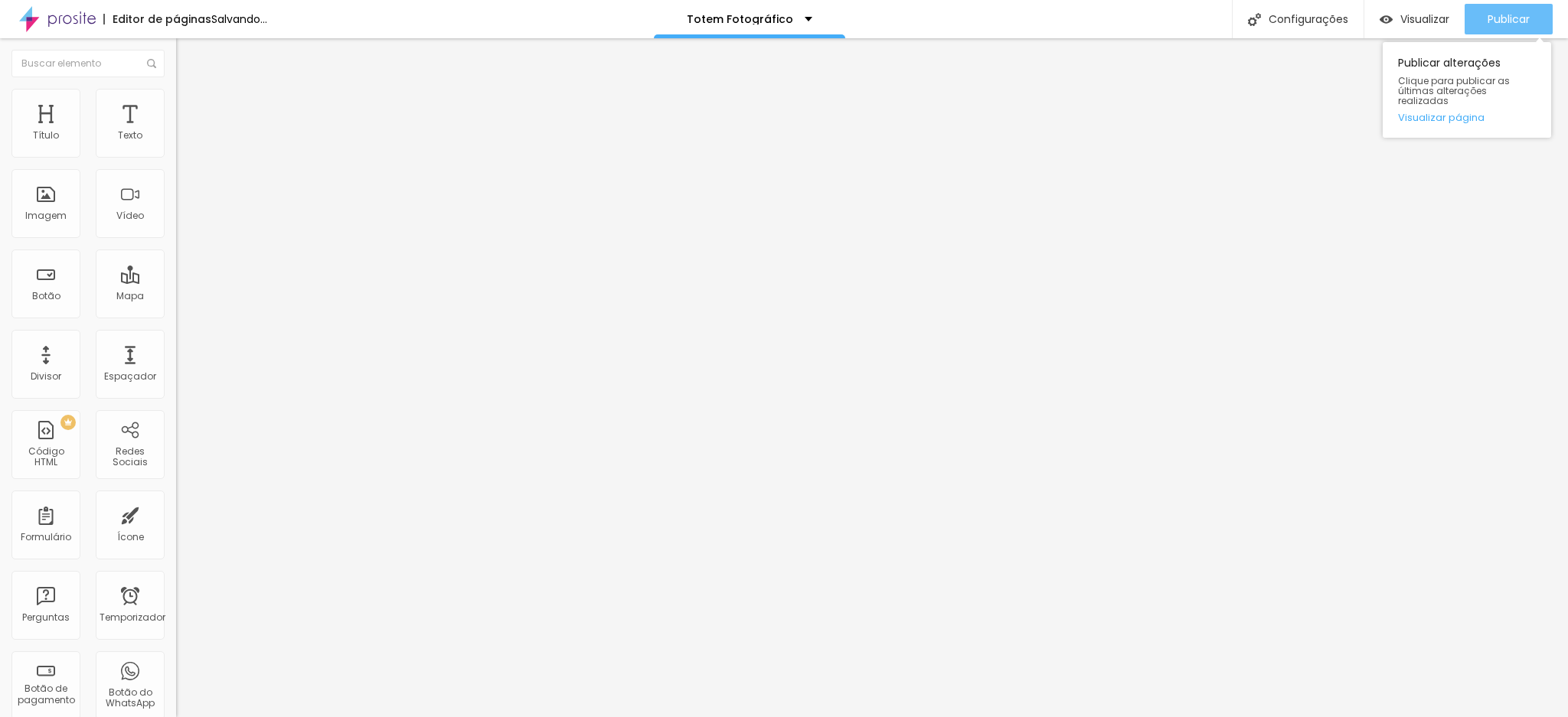
type input "[PHONE_NUMBER]"
click at [1528, 13] on font "Publicar" at bounding box center [1509, 19] width 42 height 15
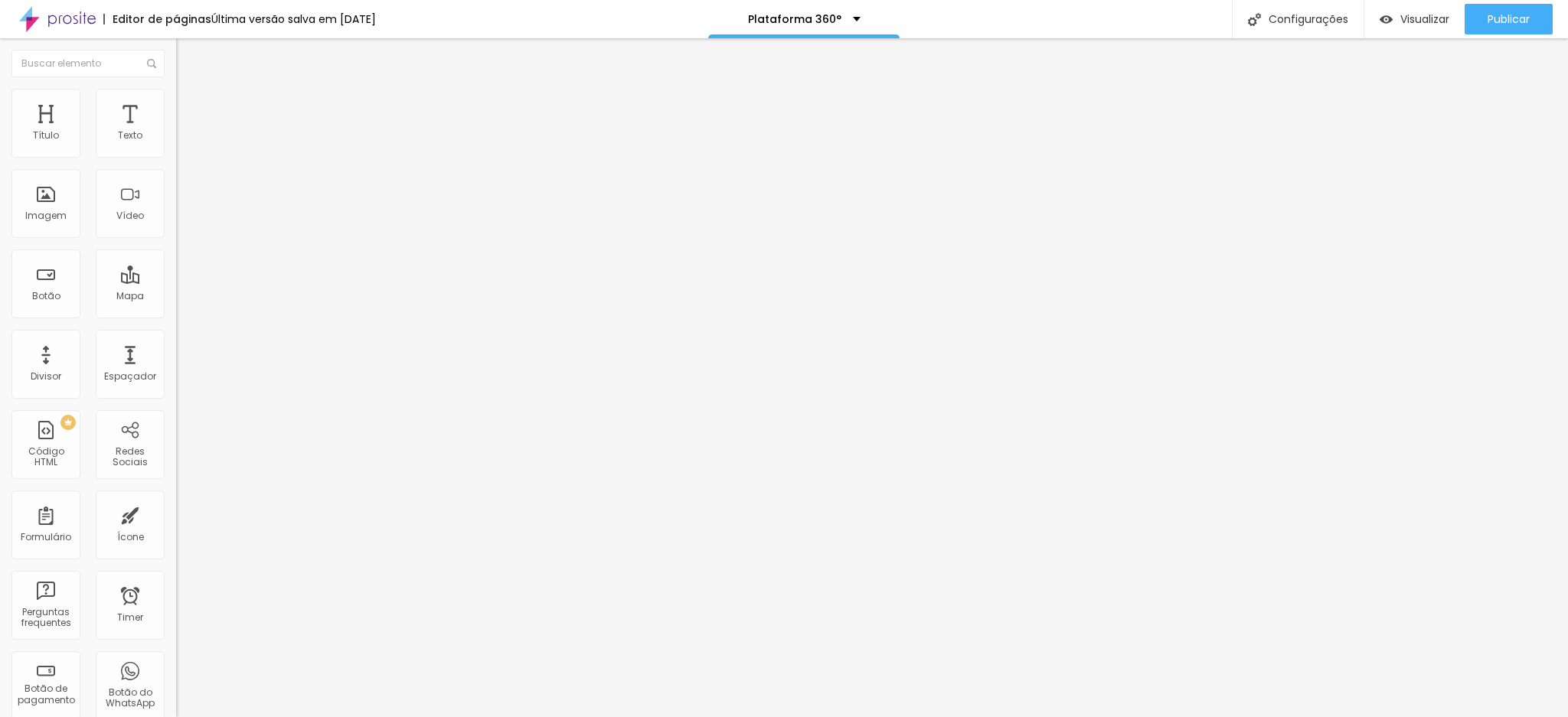
click at [176, 157] on input "[PHONE_NUMBER]" at bounding box center [268, 148] width 184 height 15
drag, startPoint x: 95, startPoint y: 169, endPoint x: 163, endPoint y: 168, distance: 68.0
click at [176, 157] on input "[PHONE_NUMBER]" at bounding box center [268, 148] width 184 height 15
paste input "884-8816"
type input "[PHONE_NUMBER]"
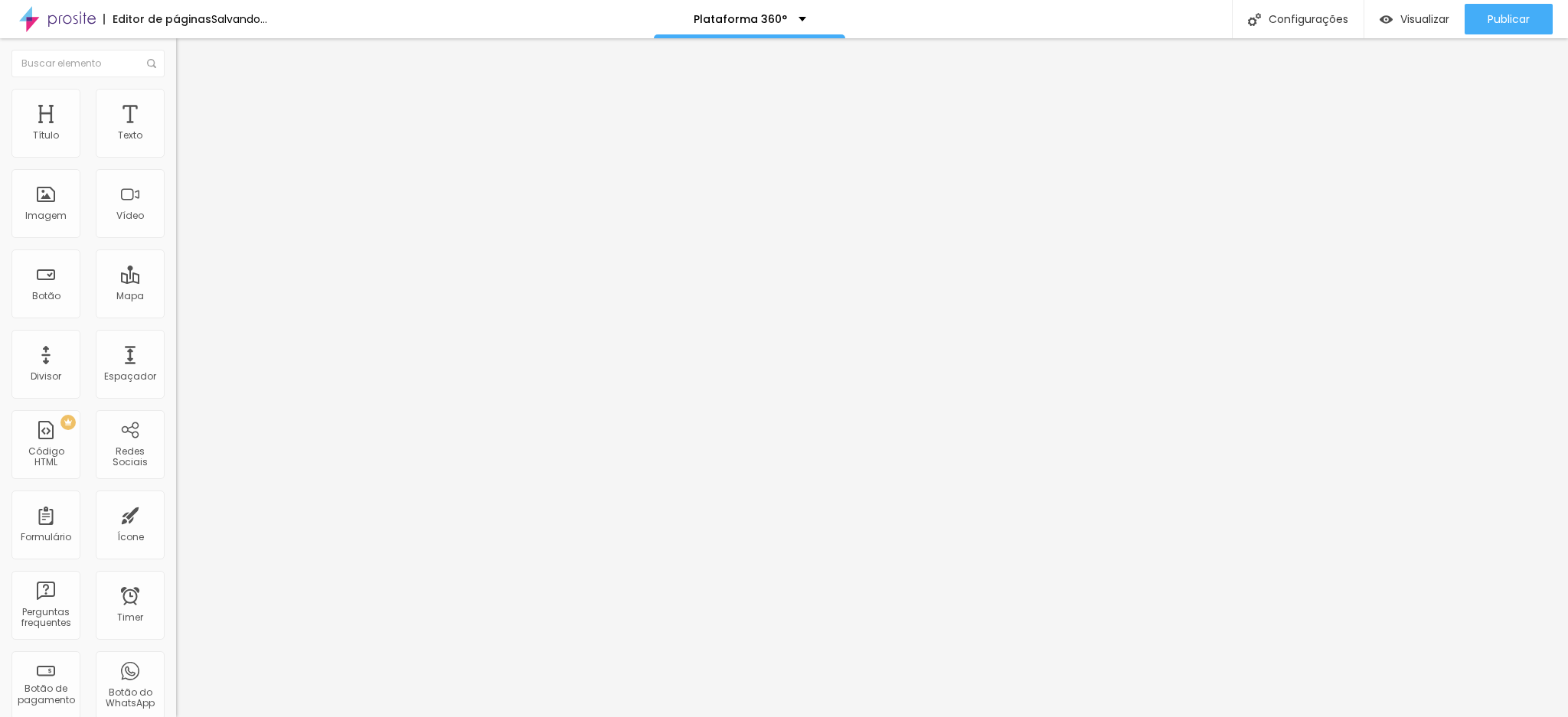
drag, startPoint x: 32, startPoint y: 218, endPoint x: 141, endPoint y: 220, distance: 109.0
click at [176, 485] on input "[PHONE_NUMBER]" at bounding box center [268, 492] width 184 height 15
paste input "884-8816"
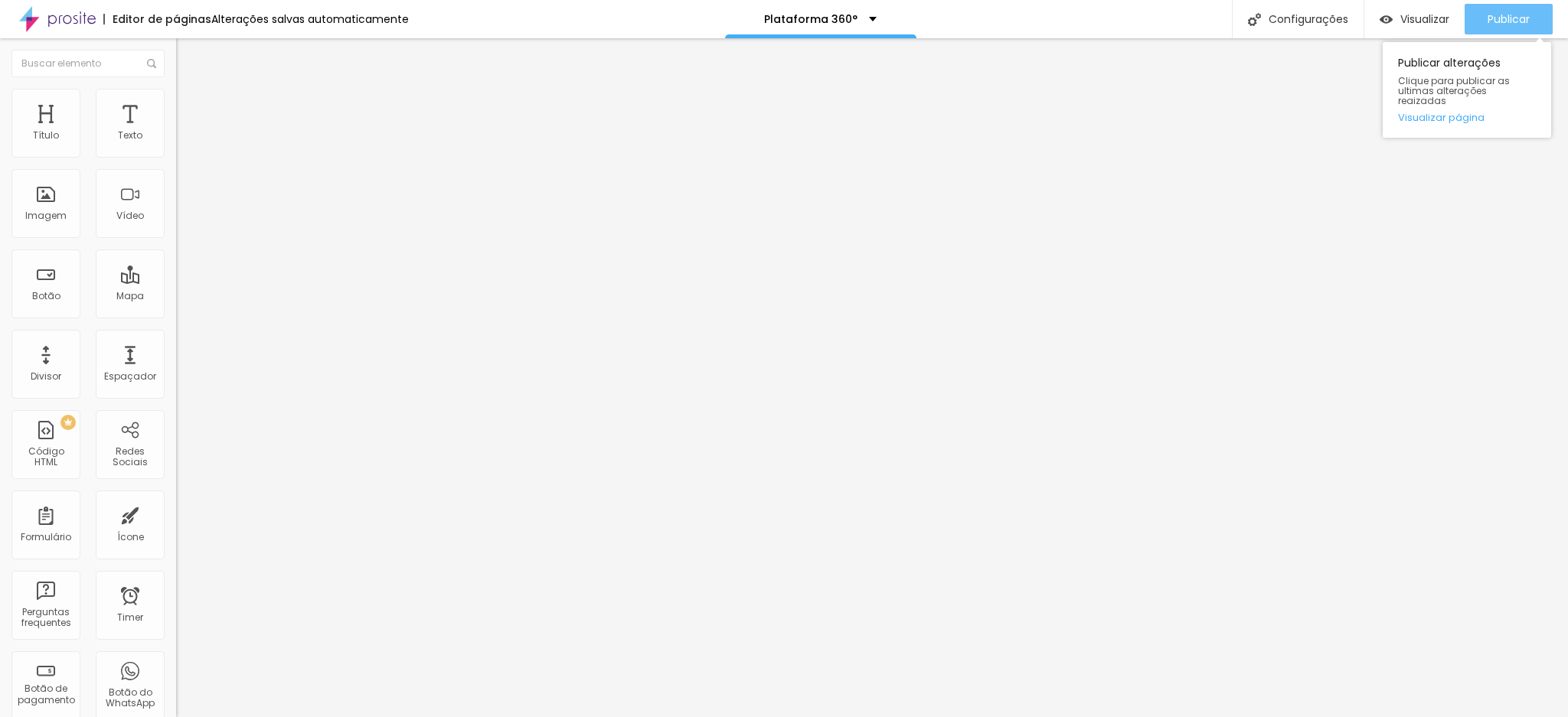
type input "[PHONE_NUMBER]"
click at [1511, 13] on span "Publicar" at bounding box center [1509, 19] width 42 height 13
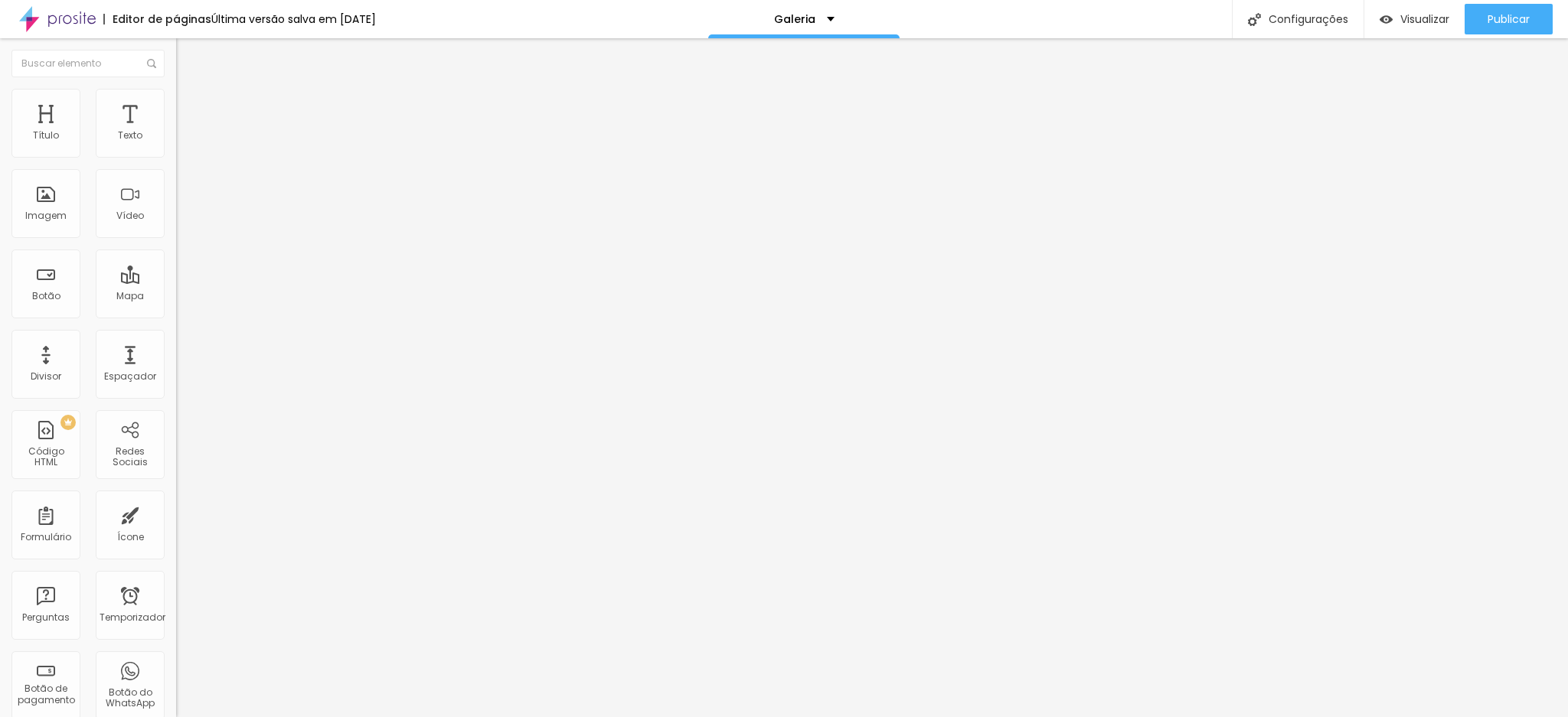
drag, startPoint x: 93, startPoint y: 160, endPoint x: 163, endPoint y: 157, distance: 70.1
click at [176, 144] on input "[PHONE_NUMBER]" at bounding box center [268, 136] width 184 height 15
paste input "884-8816"
type input "[PHONE_NUMBER]"
drag, startPoint x: 33, startPoint y: 206, endPoint x: 117, endPoint y: 204, distance: 84.0
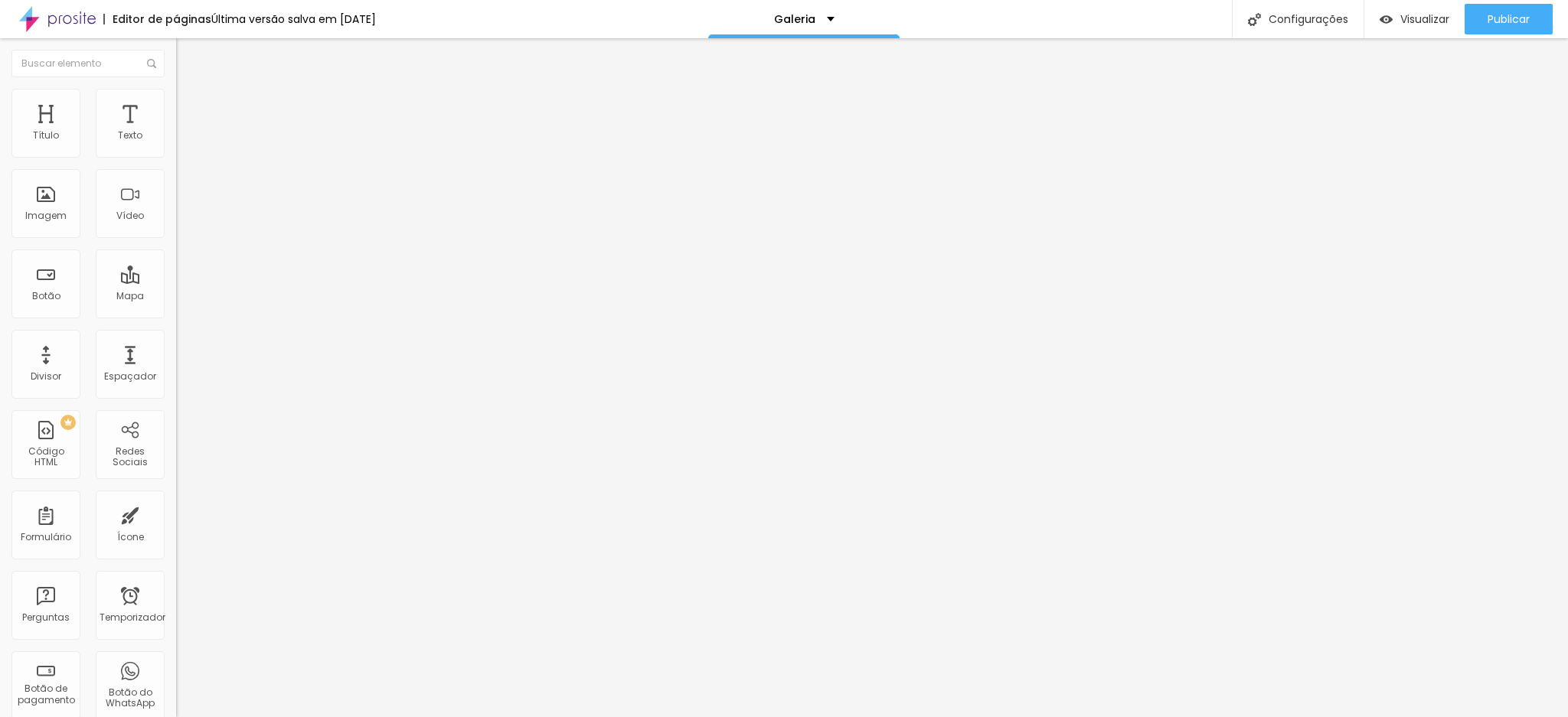
click at [176, 473] on input "[PHONE_NUMBER]" at bounding box center [268, 480] width 184 height 15
paste input "884-8816"
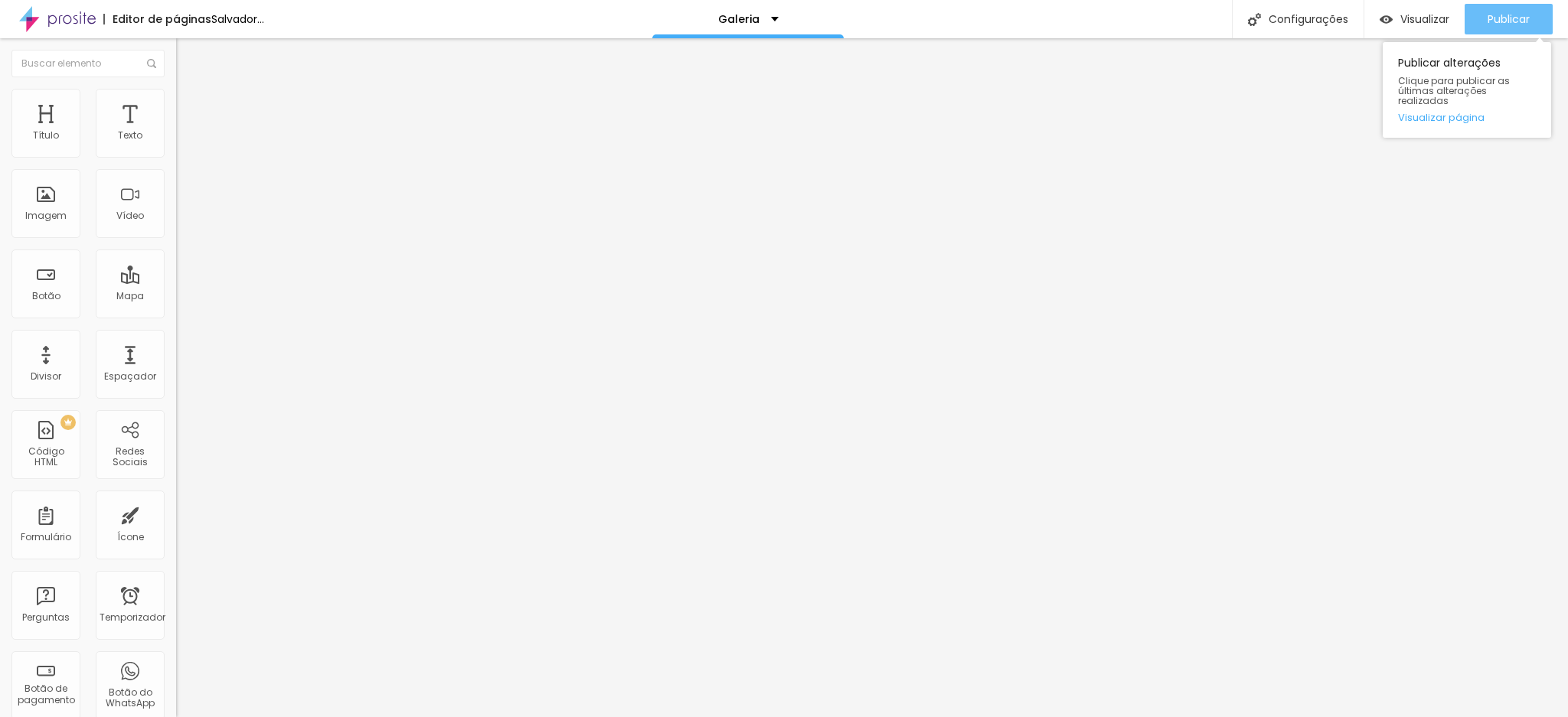
type input "[PHONE_NUMBER]"
click at [1510, 22] on font "Publicar" at bounding box center [1509, 19] width 42 height 15
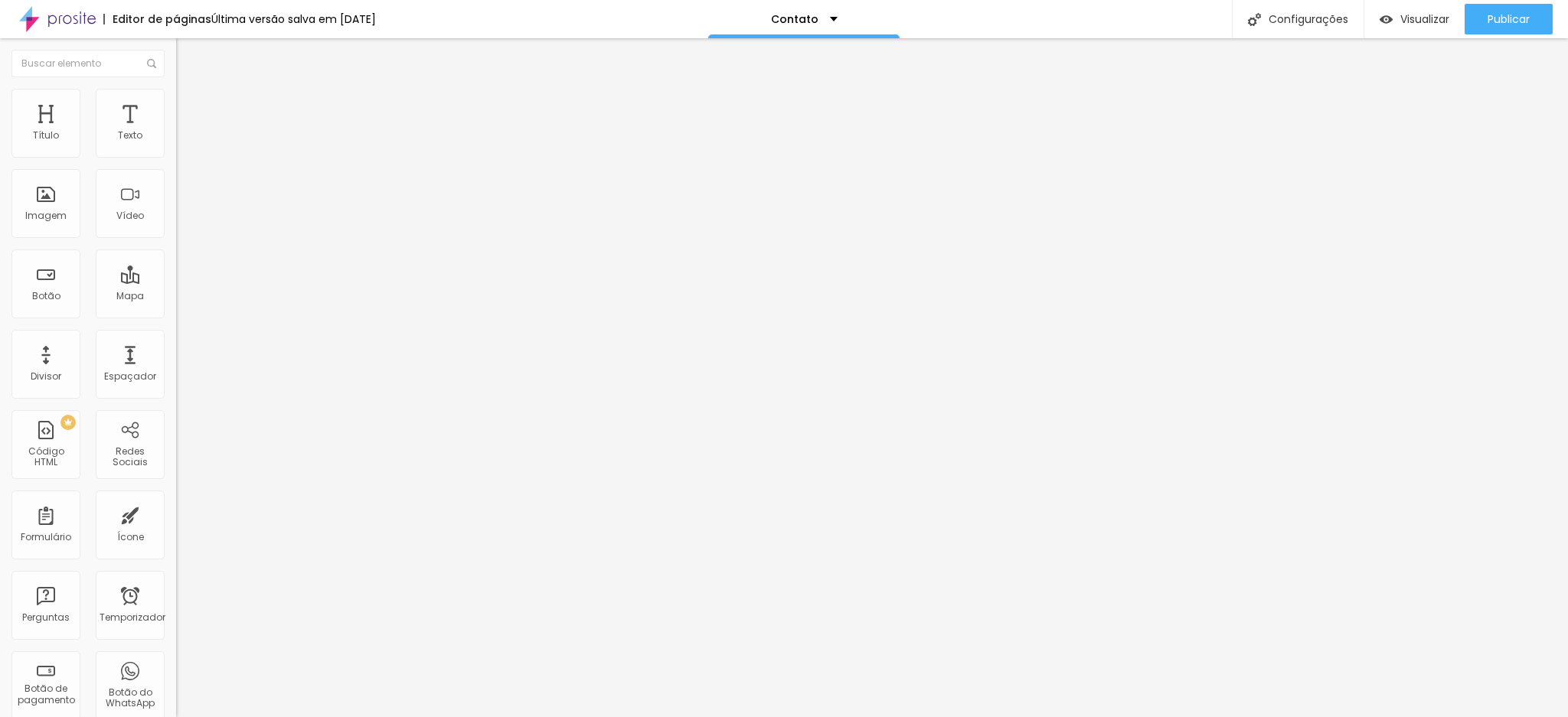
drag, startPoint x: 95, startPoint y: 159, endPoint x: 172, endPoint y: 159, distance: 77.0
click at [176, 159] on div "Número do WhatsApp * [PHONE_NUMBER] + 55 Texto do botão [PHONE_NUMBER] Mensagem…" at bounding box center [265, 374] width 176 height 510
paste input "884-8816"
type input "[PHONE_NUMBER]"
drag, startPoint x: 33, startPoint y: 207, endPoint x: 132, endPoint y: 205, distance: 99.0
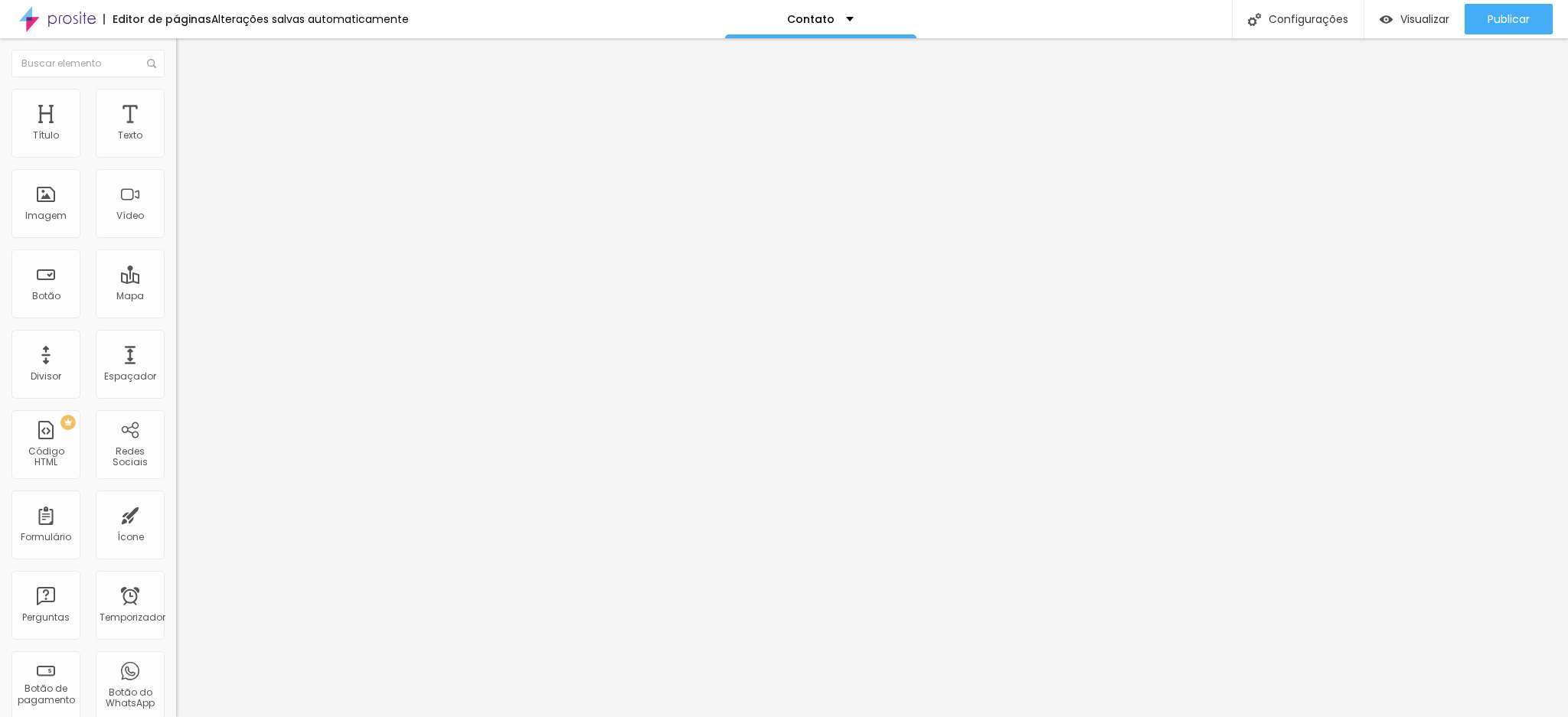
click at [176, 473] on input "[PHONE_NUMBER]" at bounding box center [268, 480] width 184 height 15
paste input "884-8816"
type input "[PHONE_NUMBER]"
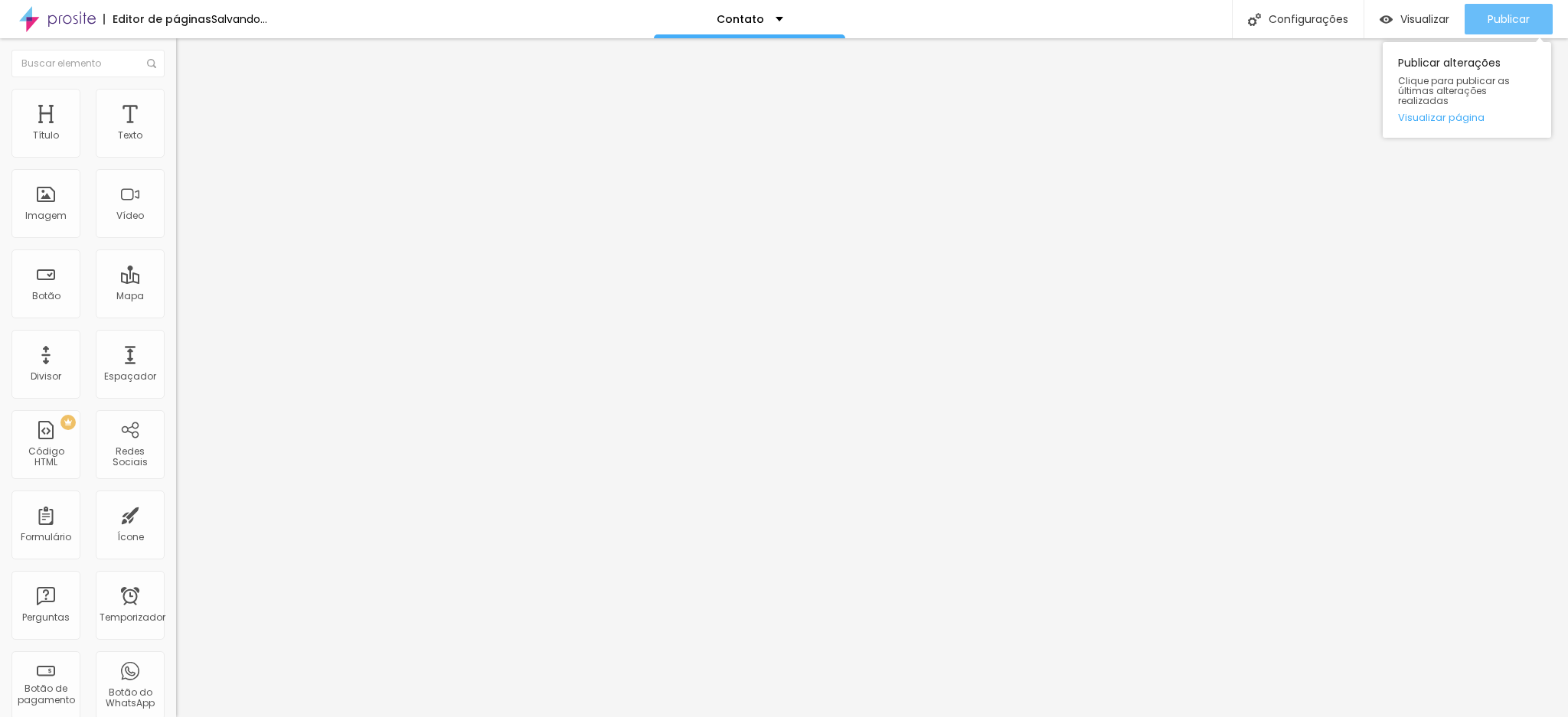
click at [1500, 7] on div "Publicar" at bounding box center [1509, 19] width 42 height 31
